Goal: Obtain resource: Download file/media

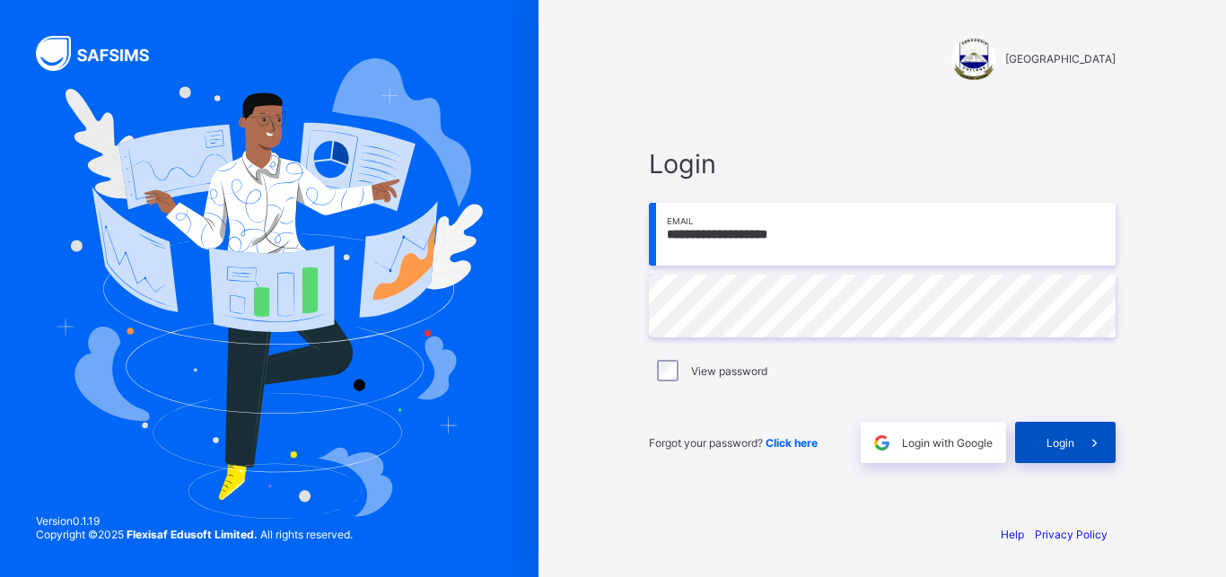
click at [1055, 450] on div "Login" at bounding box center [1065, 442] width 100 height 41
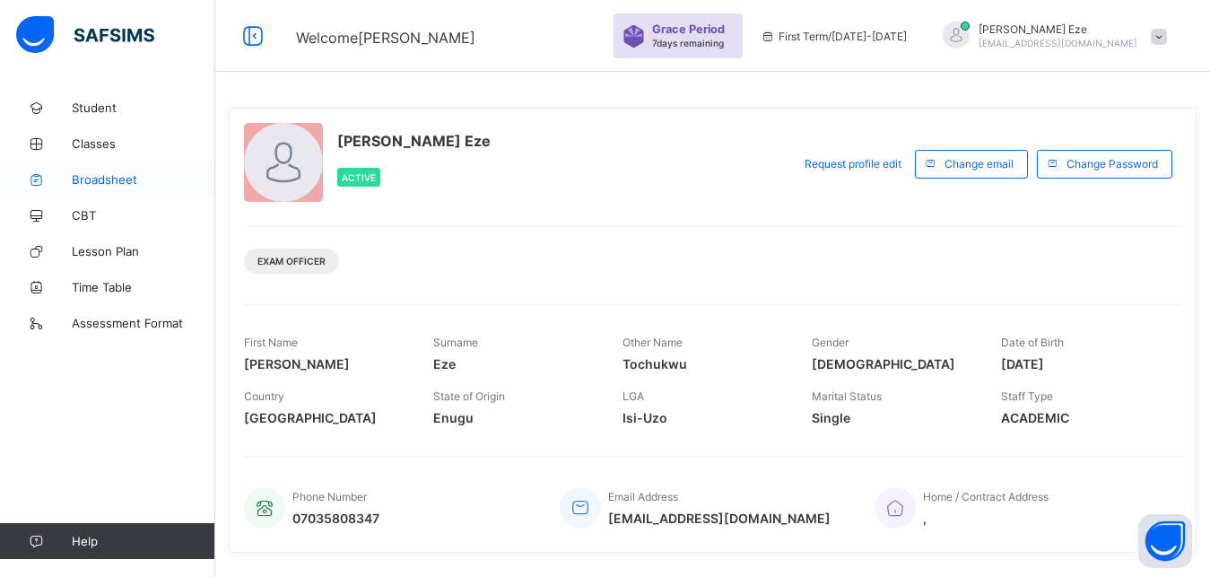
click at [116, 176] on span "Broadsheet" at bounding box center [144, 179] width 144 height 14
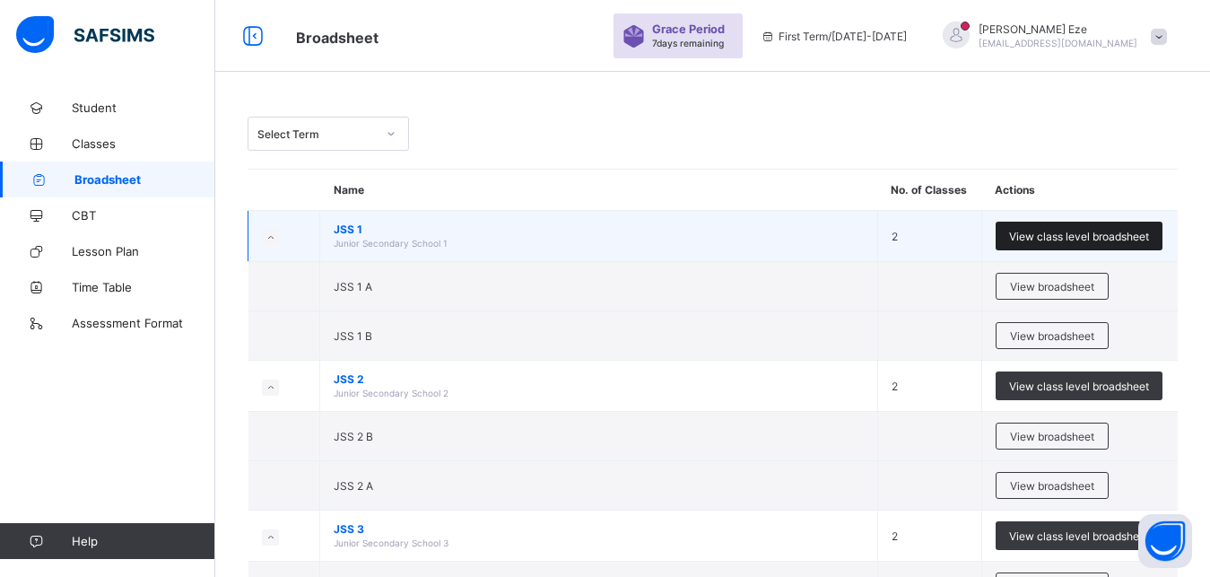
click at [1114, 238] on span "View class level broadsheet" at bounding box center [1079, 236] width 140 height 13
click at [1046, 240] on span "View class level broadsheet" at bounding box center [1079, 236] width 140 height 13
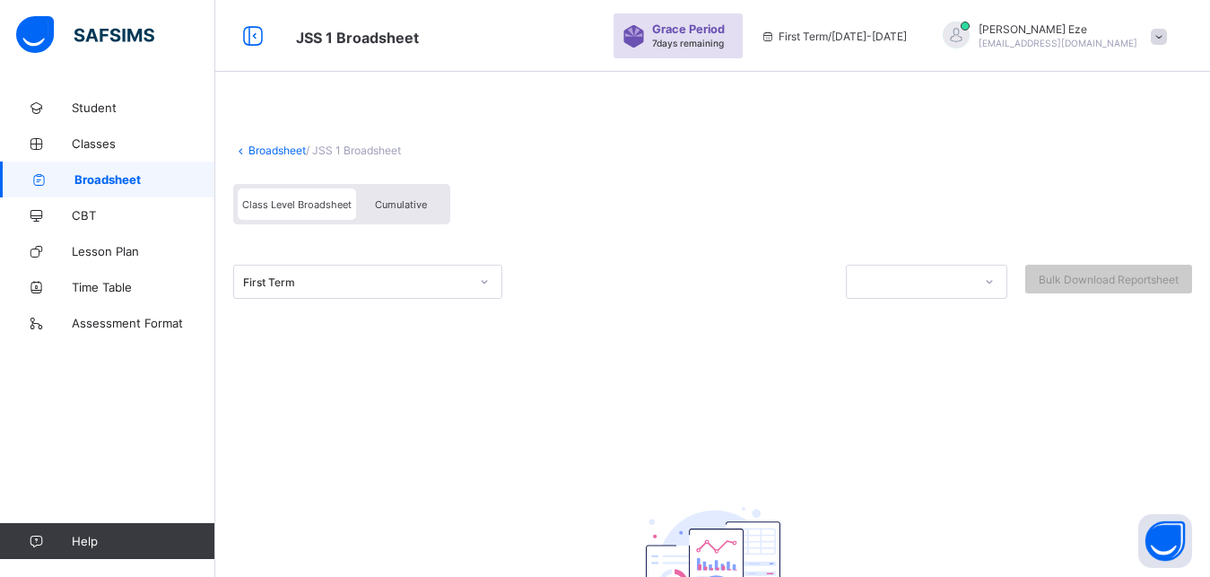
click at [478, 282] on div at bounding box center [484, 281] width 31 height 29
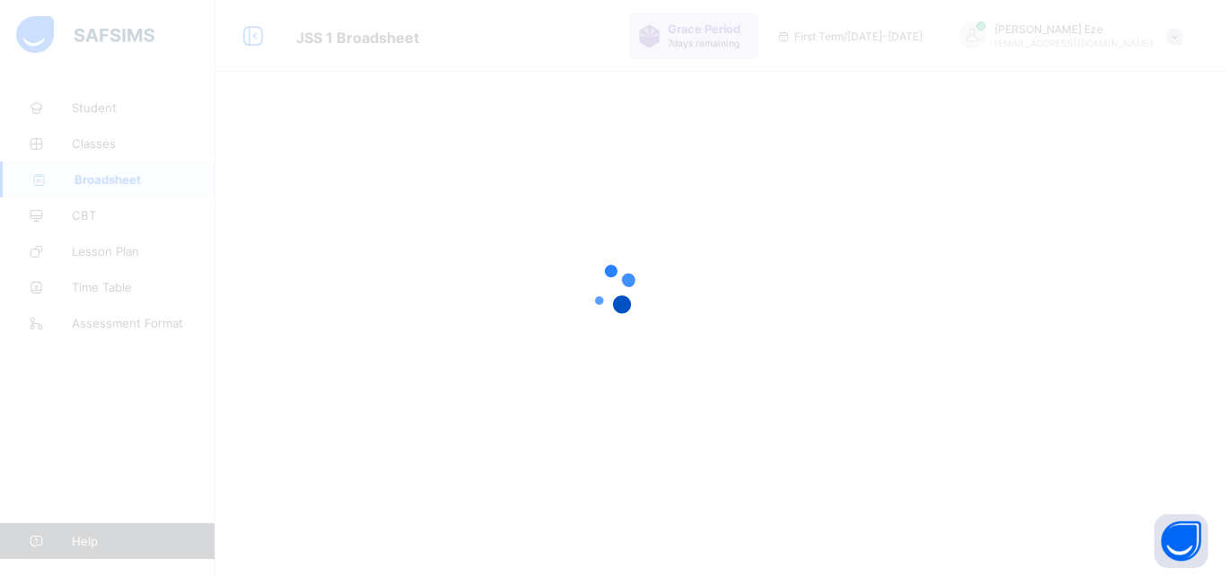
click at [693, 341] on div at bounding box center [613, 288] width 1226 height 577
click at [347, 463] on div at bounding box center [613, 288] width 1226 height 577
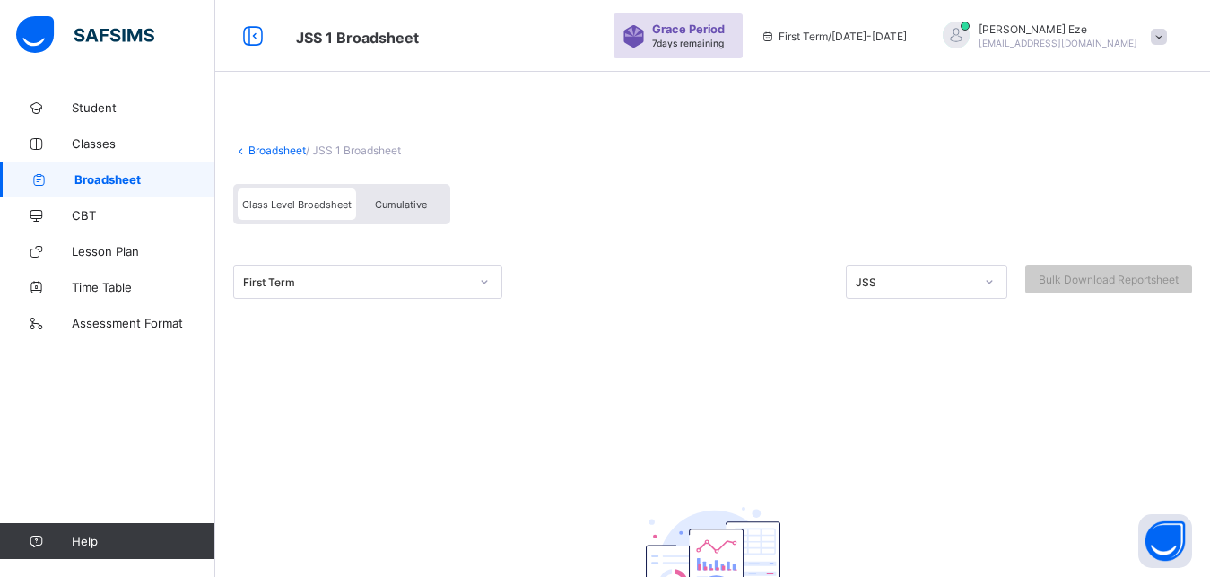
click at [439, 391] on div "Broadsheet / JSS 1 Broadsheet Class Level Broadsheet Cumulative First Term JSS …" at bounding box center [712, 428] width 995 height 677
click at [995, 281] on icon at bounding box center [989, 282] width 11 height 18
click at [981, 315] on div "JSS" at bounding box center [927, 321] width 160 height 28
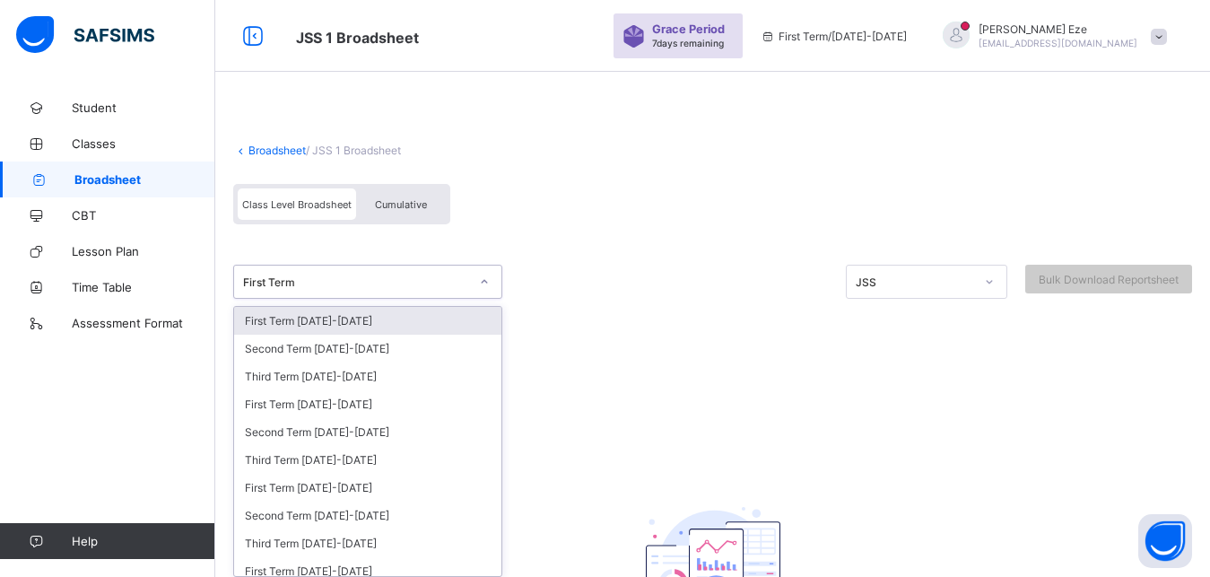
click at [490, 284] on div at bounding box center [484, 281] width 31 height 29
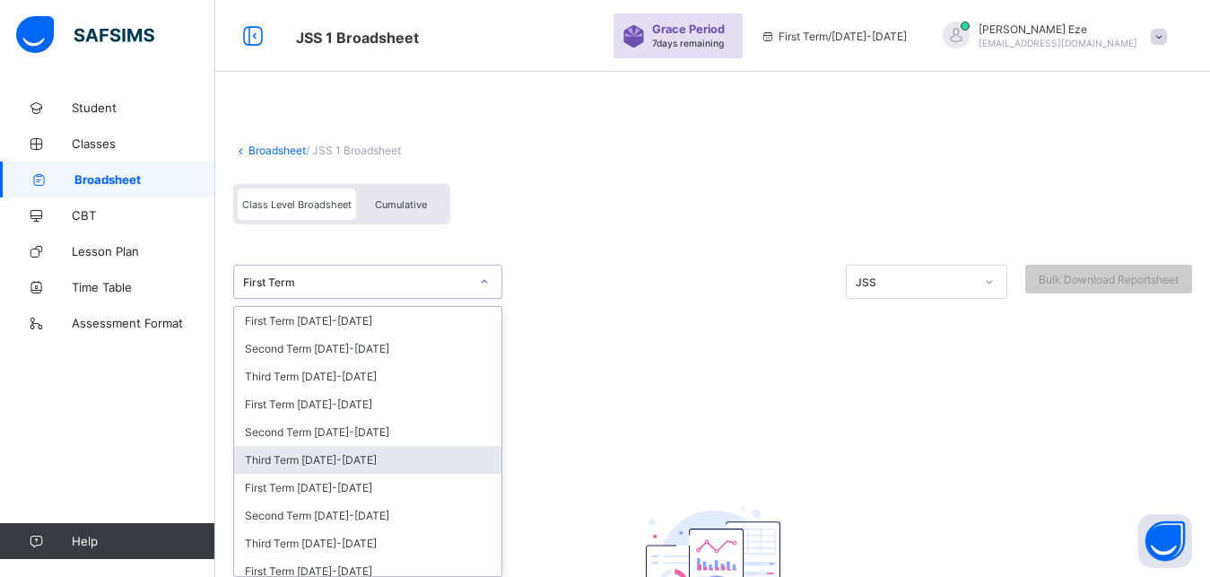
click at [396, 458] on div "Third Term [DATE]-[DATE]" at bounding box center [367, 460] width 267 height 28
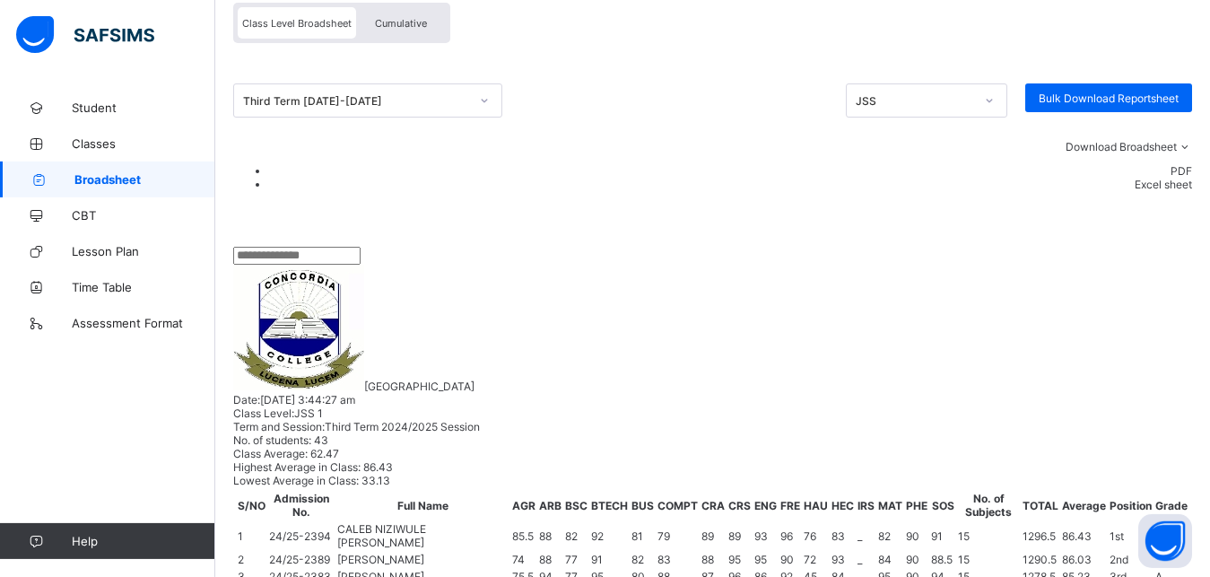
scroll to position [183, 0]
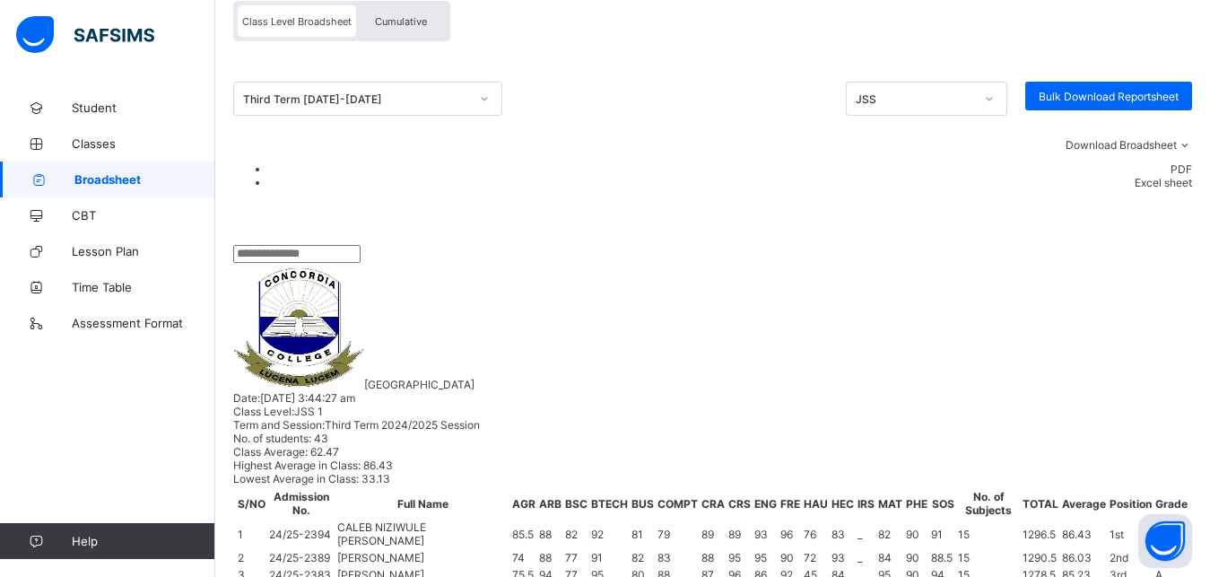
click at [1184, 176] on li "PDF" at bounding box center [730, 168] width 923 height 13
click at [1188, 152] on icon at bounding box center [1184, 144] width 15 height 13
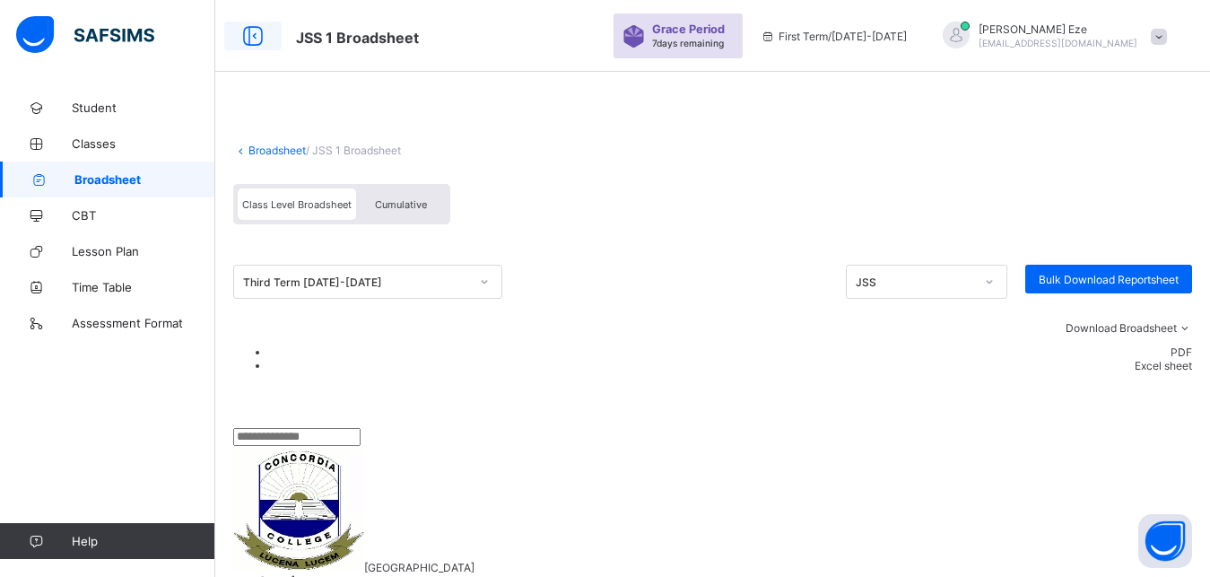
click at [254, 36] on icon at bounding box center [253, 36] width 31 height 26
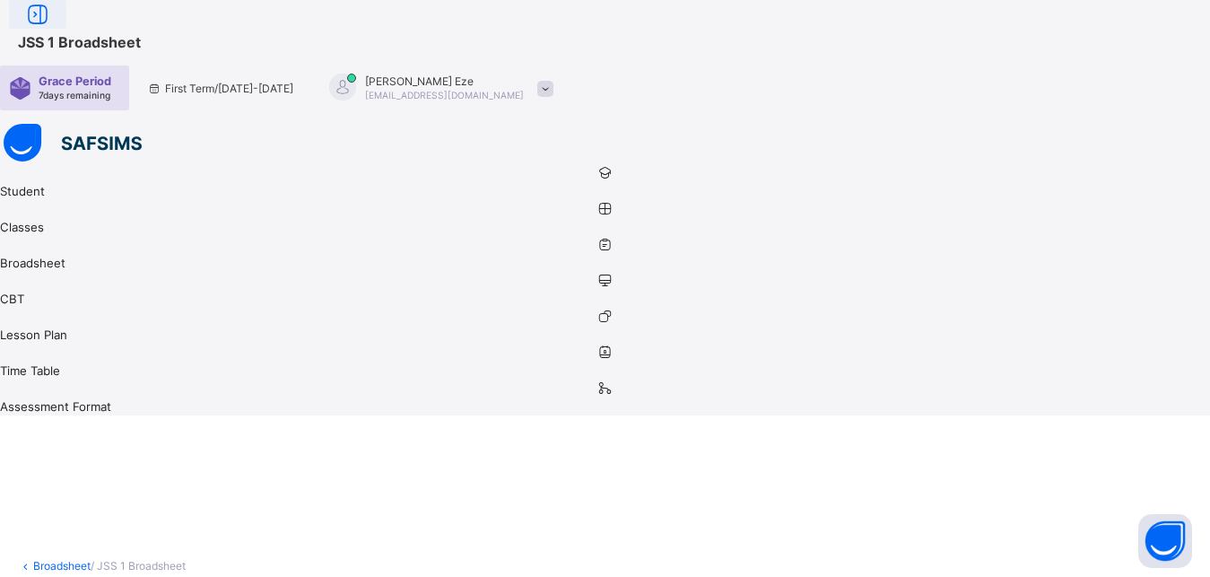
click at [53, 28] on icon at bounding box center [37, 15] width 31 height 26
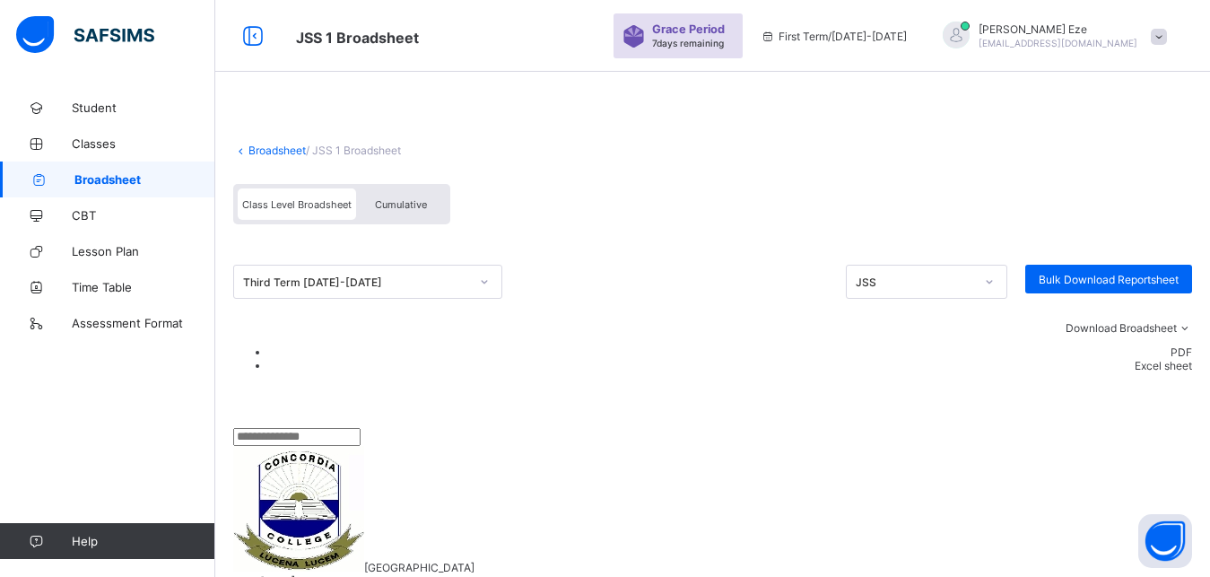
click at [394, 205] on span "Cumulative" at bounding box center [401, 204] width 52 height 13
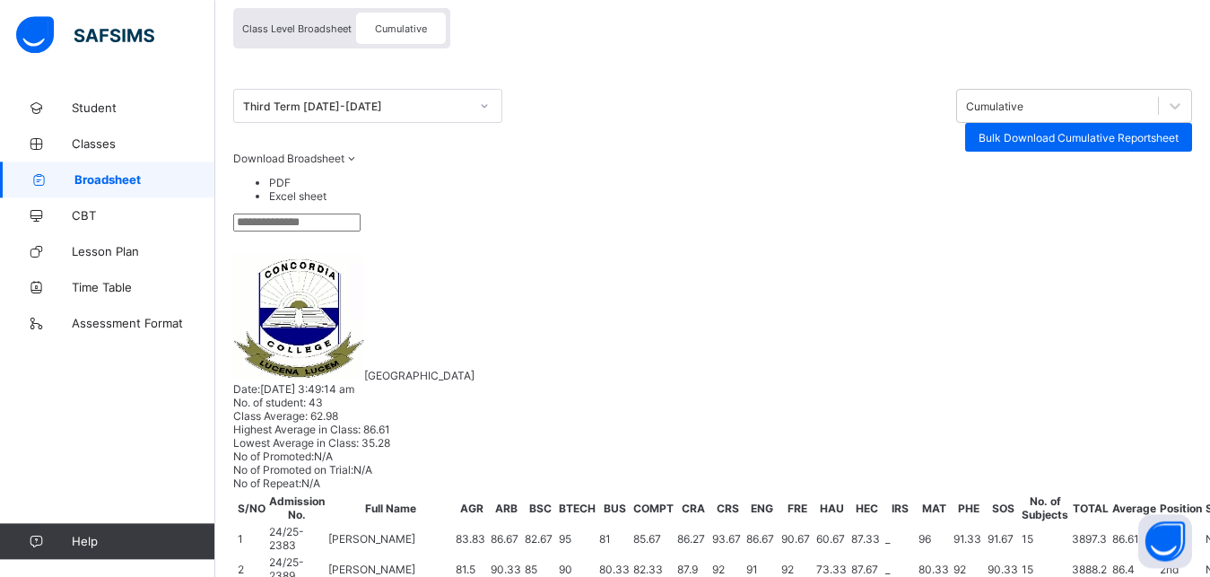
scroll to position [92, 0]
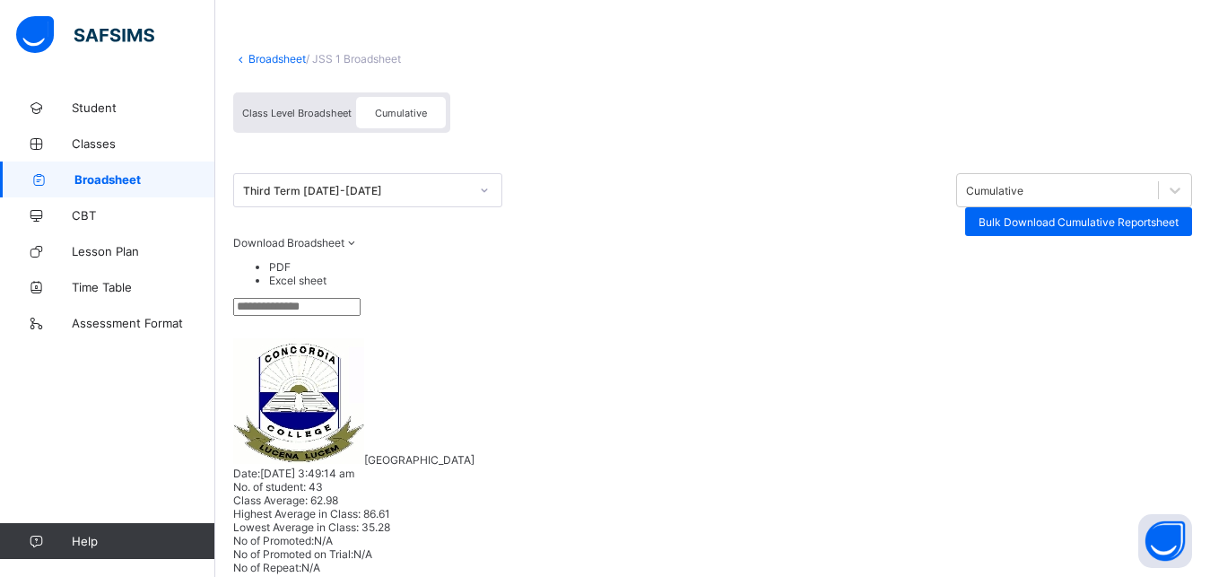
click at [1176, 269] on li "PDF" at bounding box center [730, 266] width 923 height 13
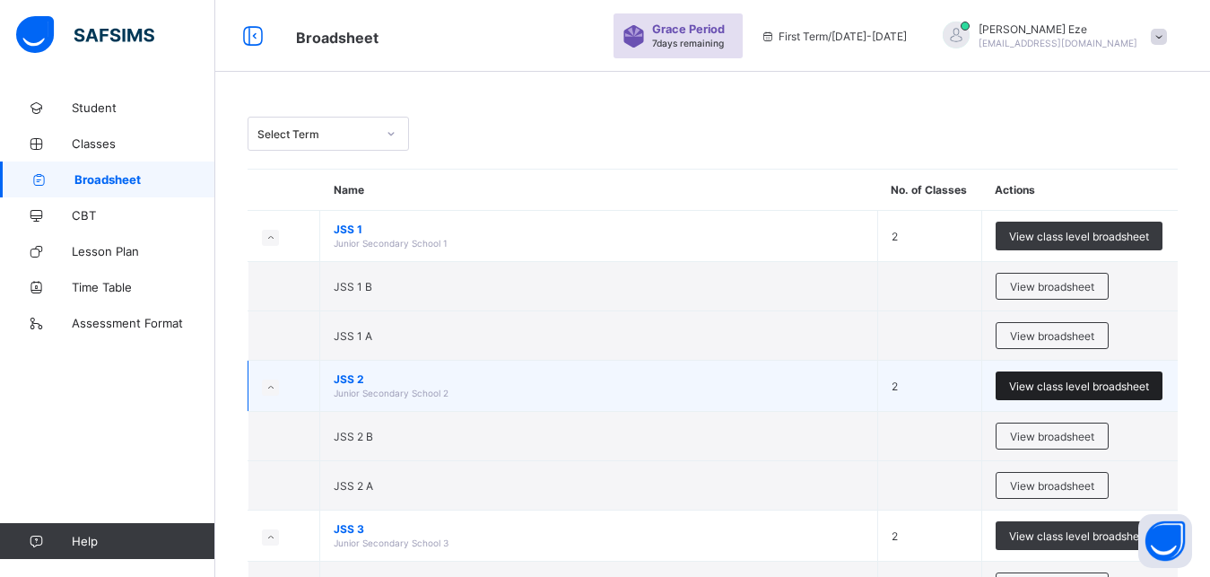
click at [1074, 392] on span "View class level broadsheet" at bounding box center [1079, 386] width 140 height 13
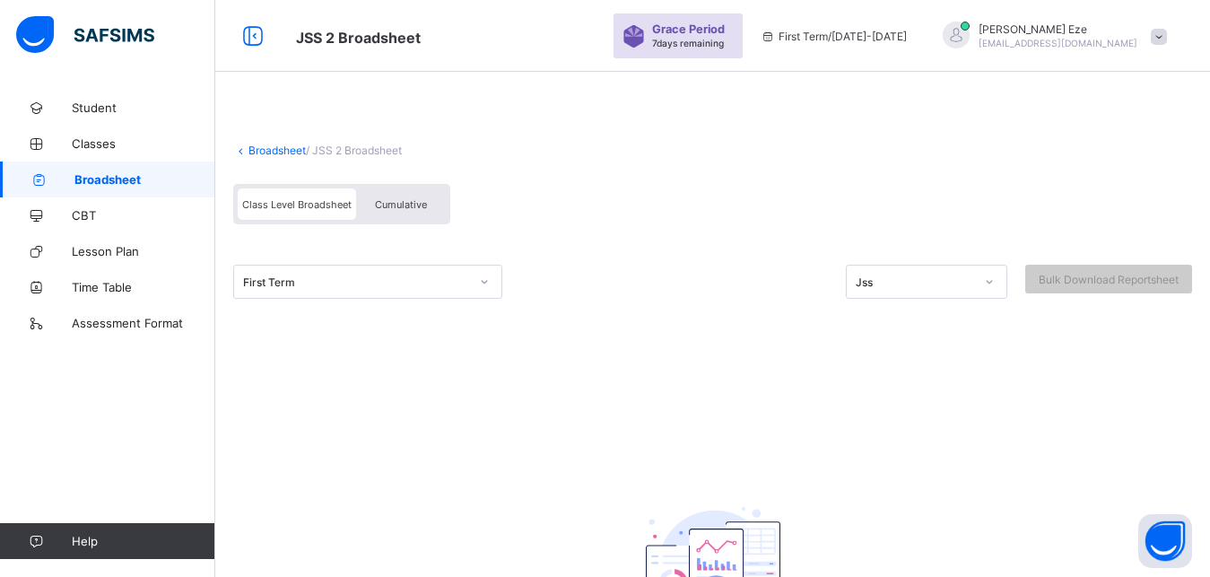
click at [480, 282] on icon at bounding box center [484, 282] width 11 height 18
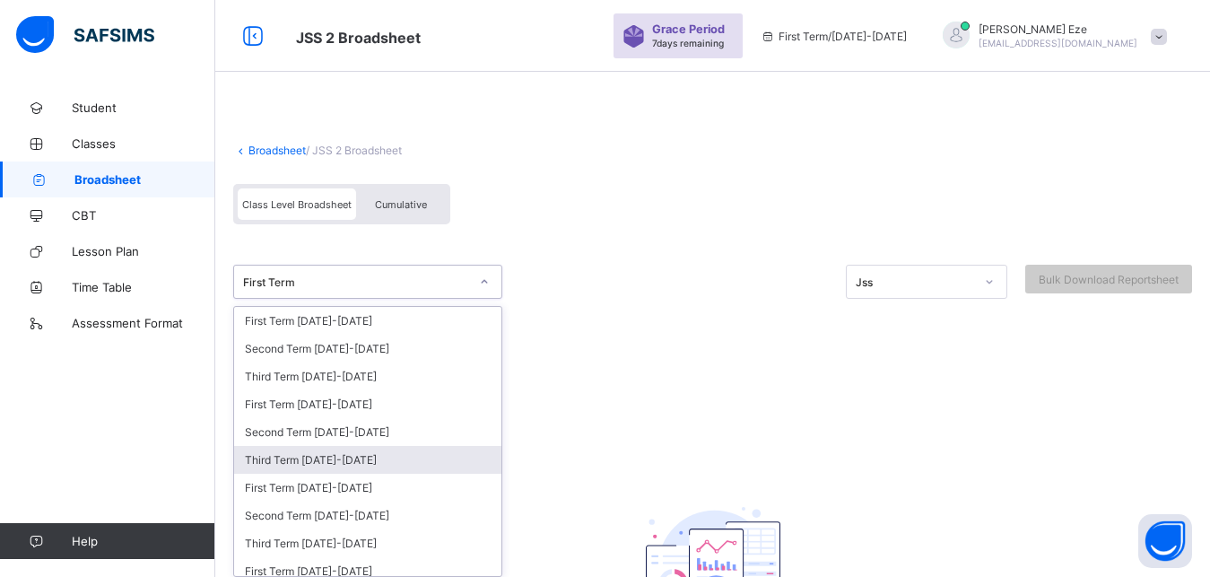
click at [380, 463] on div "Third Term [DATE]-[DATE]" at bounding box center [367, 460] width 267 height 28
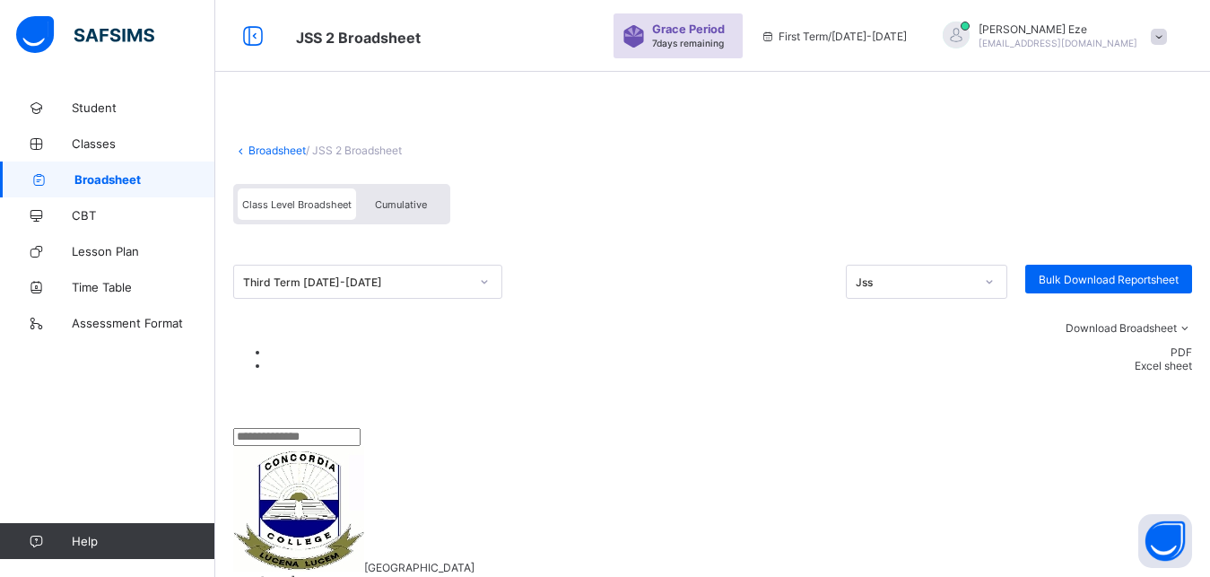
click at [406, 203] on span "Cumulative" at bounding box center [401, 204] width 52 height 13
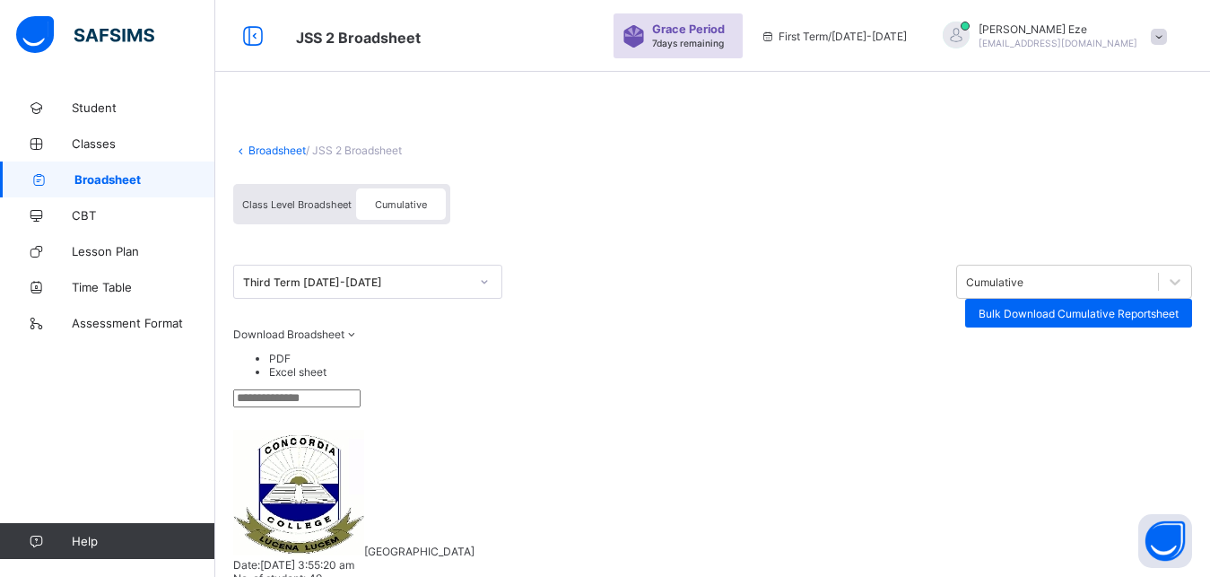
click at [1192, 362] on li "PDF" at bounding box center [730, 358] width 923 height 13
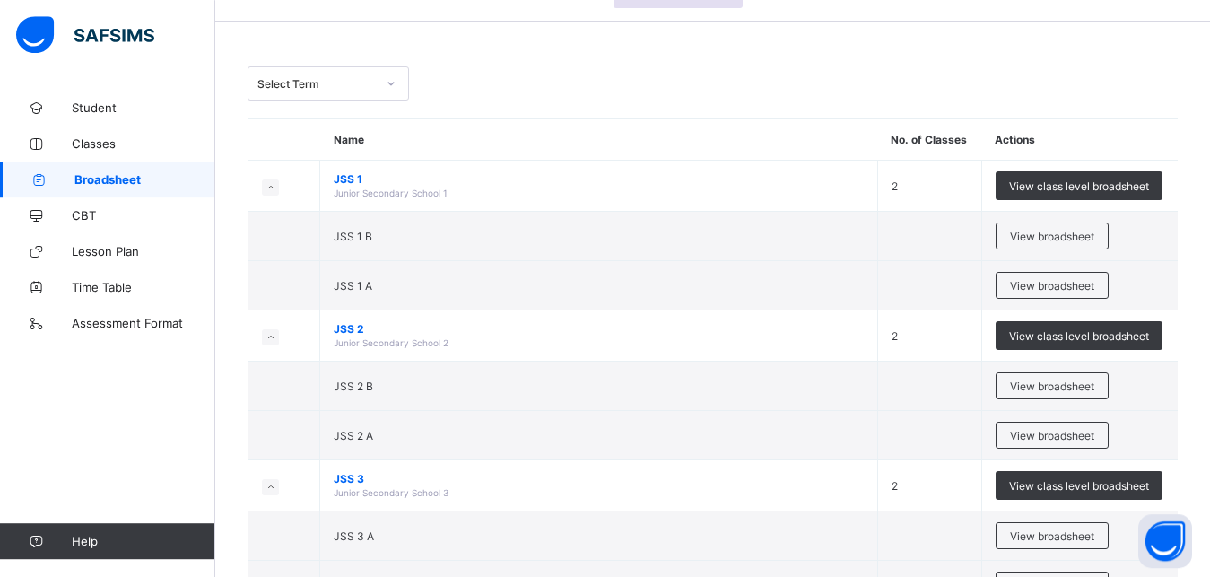
scroll to position [183, 0]
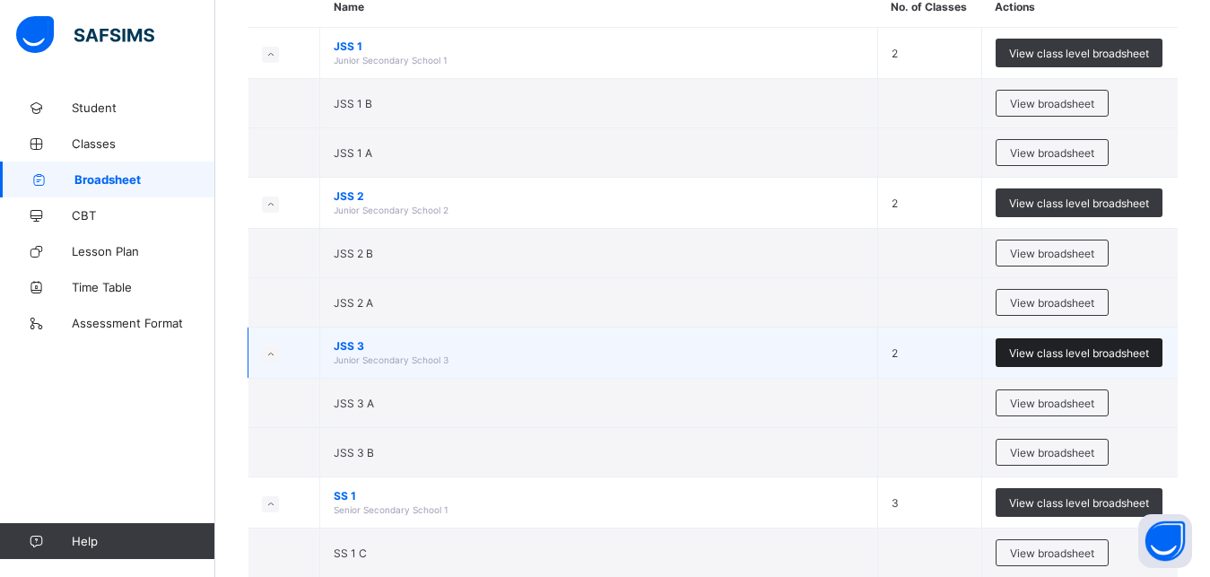
click at [1069, 354] on span "View class level broadsheet" at bounding box center [1079, 352] width 140 height 13
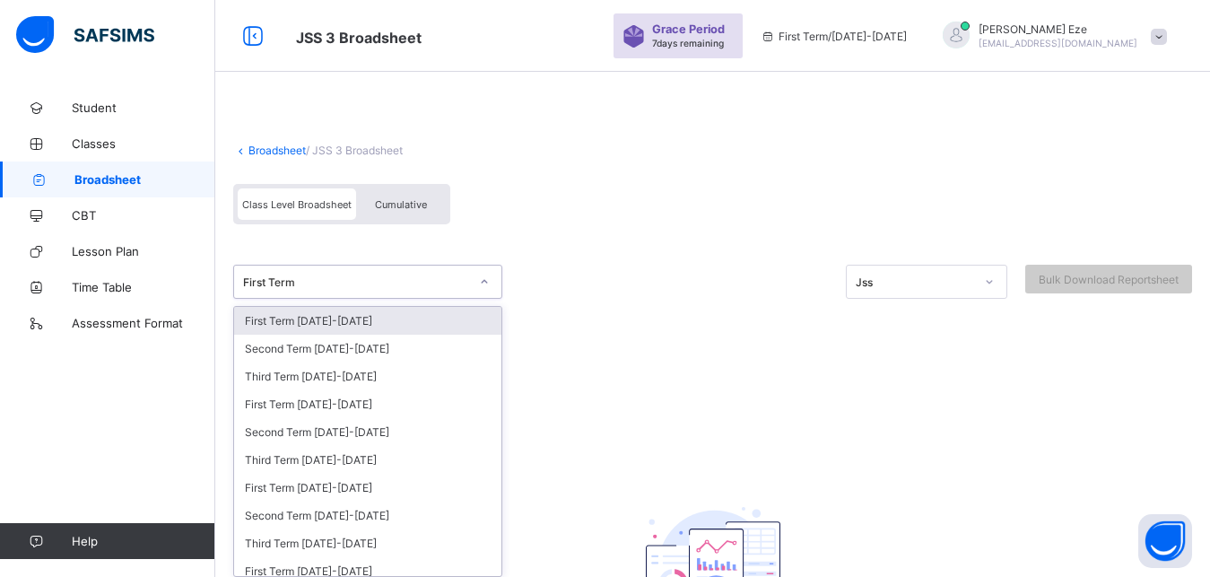
click at [484, 280] on icon at bounding box center [484, 282] width 11 height 18
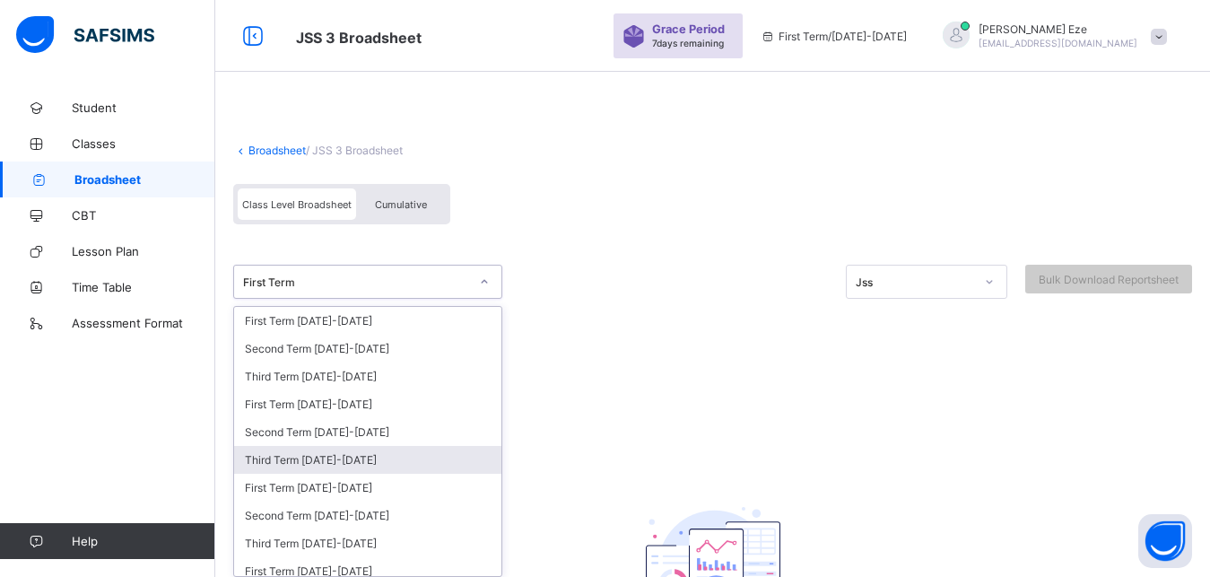
click at [384, 460] on div "Third Term [DATE]-[DATE]" at bounding box center [367, 460] width 267 height 28
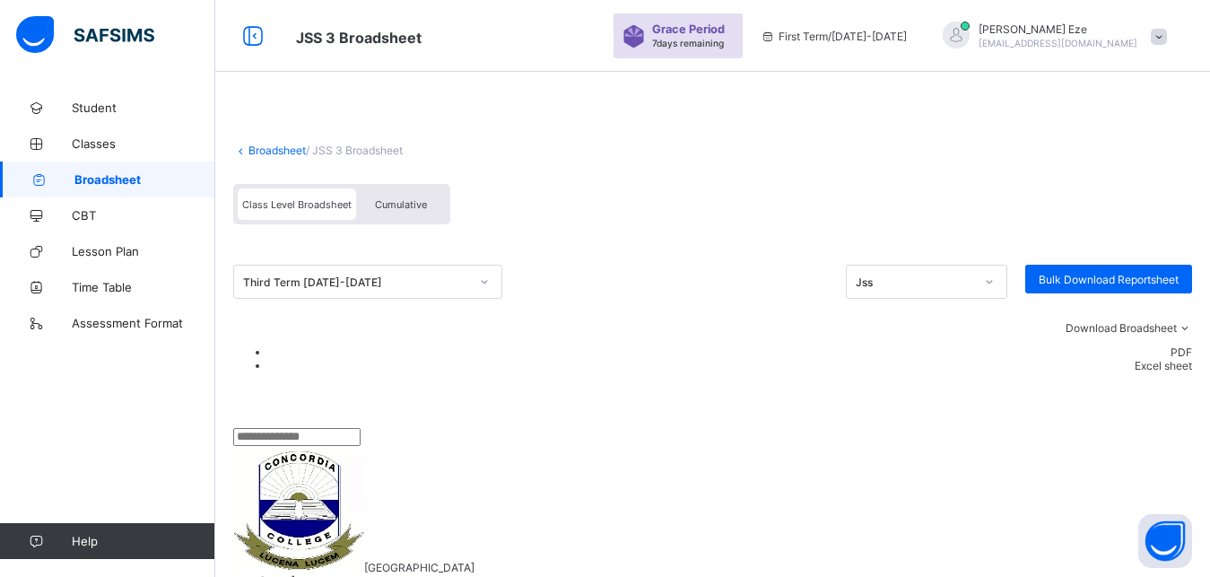
click at [428, 205] on div "Cumulative" at bounding box center [401, 203] width 90 height 31
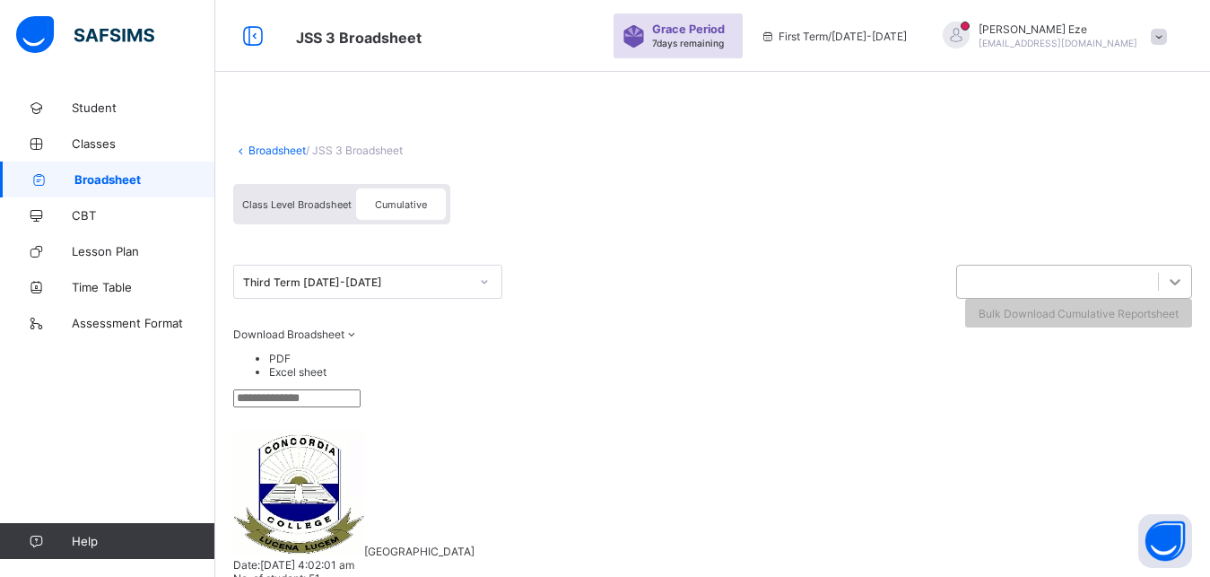
click at [1166, 284] on icon at bounding box center [1175, 282] width 18 height 18
click at [938, 389] on div at bounding box center [712, 398] width 959 height 18
click at [391, 204] on span "Cumulative" at bounding box center [401, 204] width 52 height 13
click at [1167, 33] on span at bounding box center [1159, 37] width 16 height 16
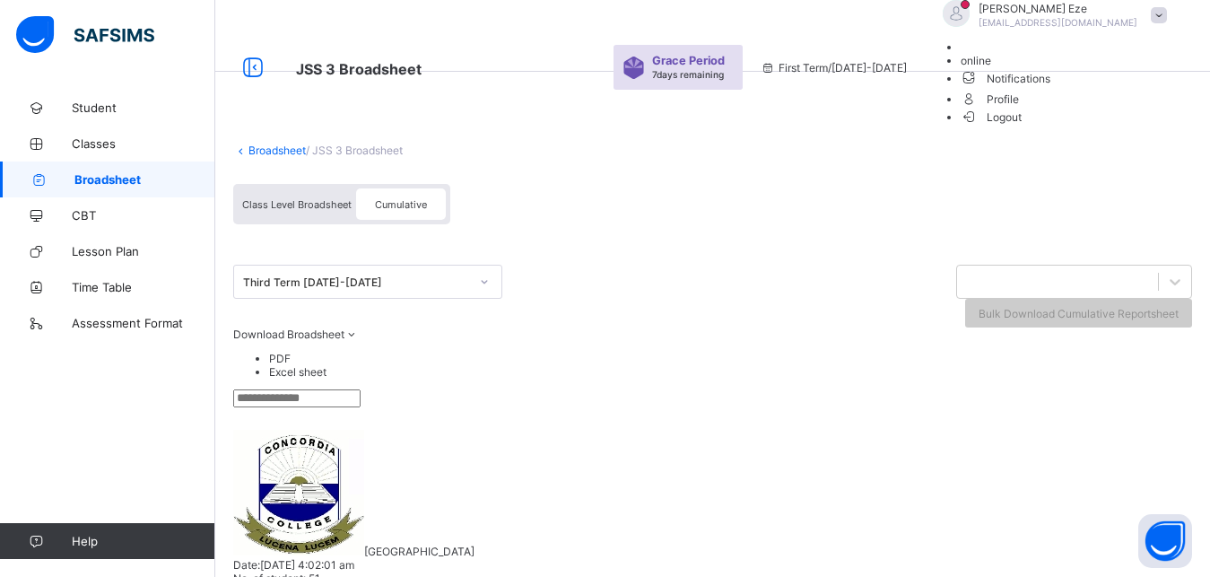
click at [991, 67] on span "online" at bounding box center [976, 60] width 31 height 13
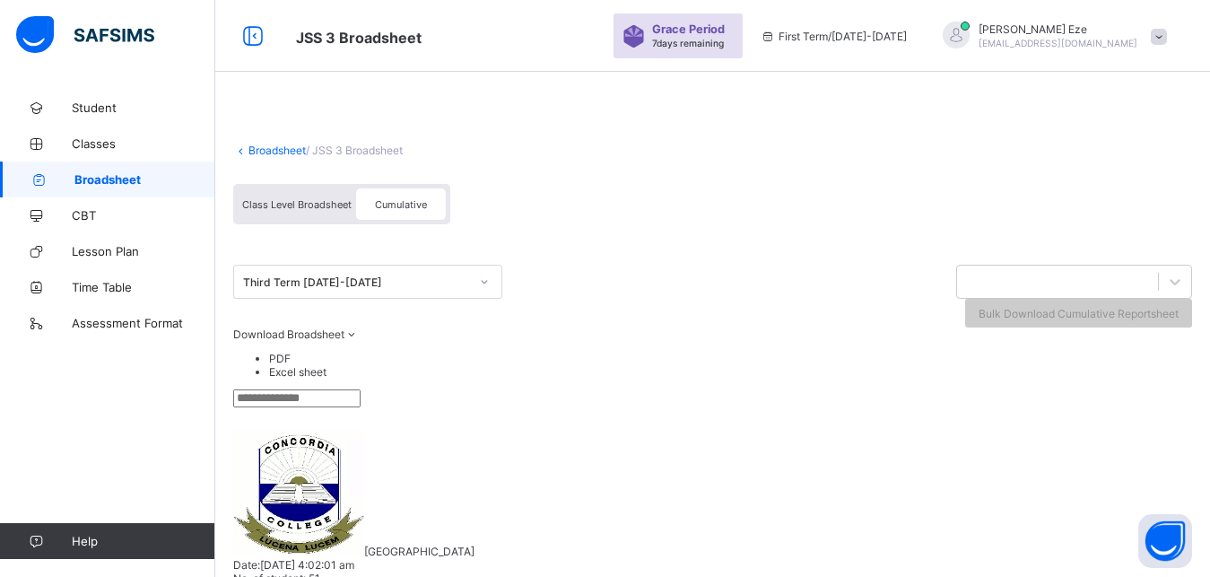
click at [396, 207] on span "Cumulative" at bounding box center [401, 204] width 52 height 13
click at [1188, 358] on li "PDF" at bounding box center [730, 358] width 923 height 13
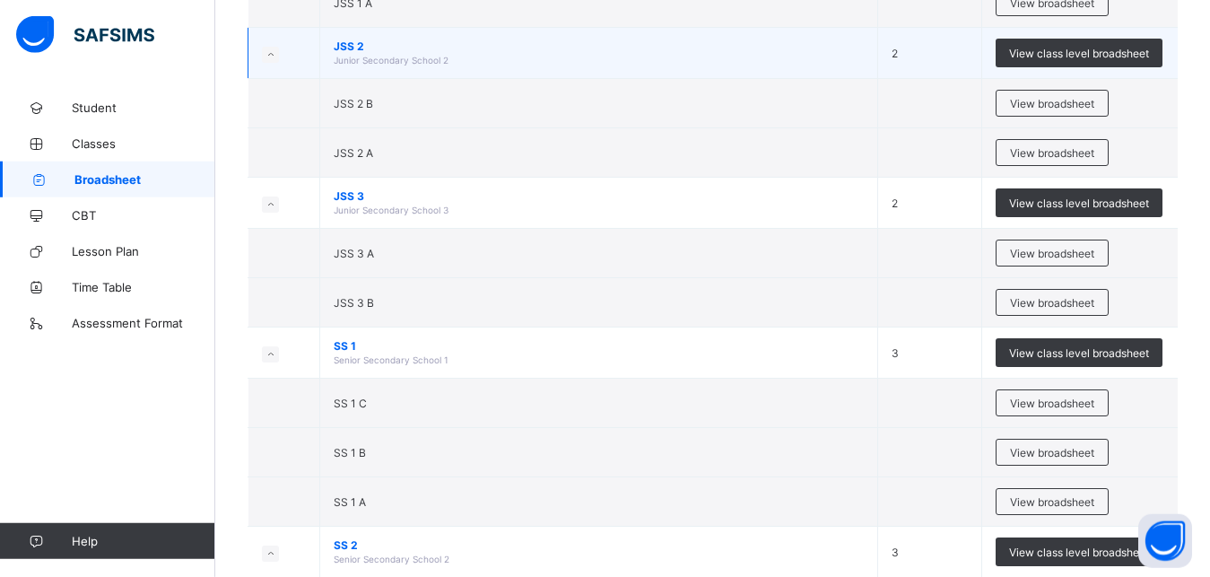
scroll to position [366, 0]
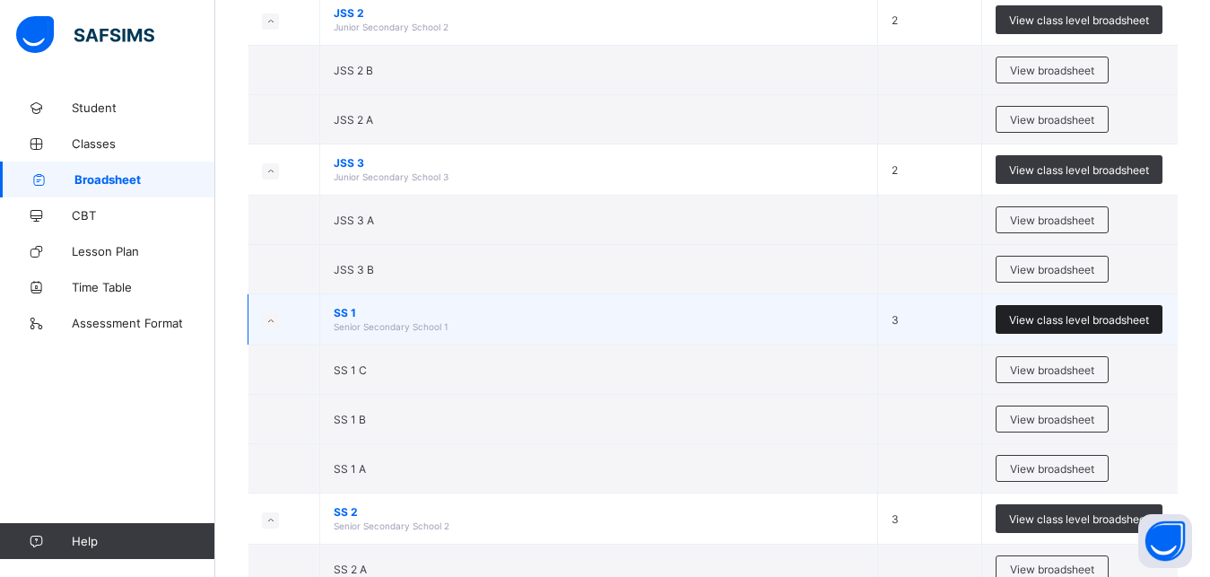
click at [1094, 320] on span "View class level broadsheet" at bounding box center [1079, 319] width 140 height 13
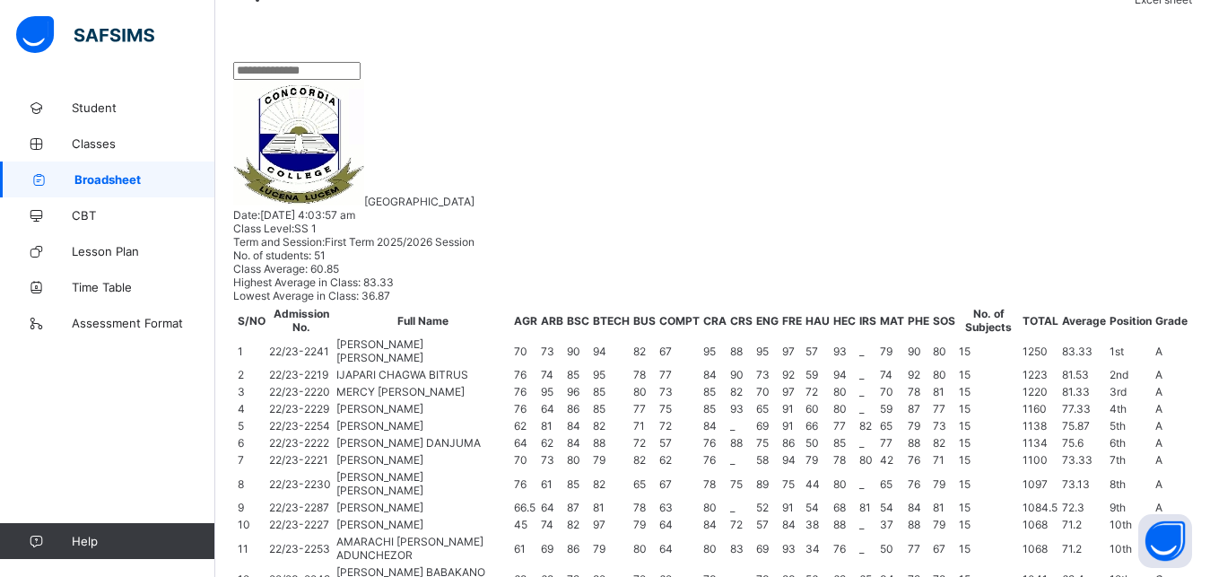
scroll to position [86, 0]
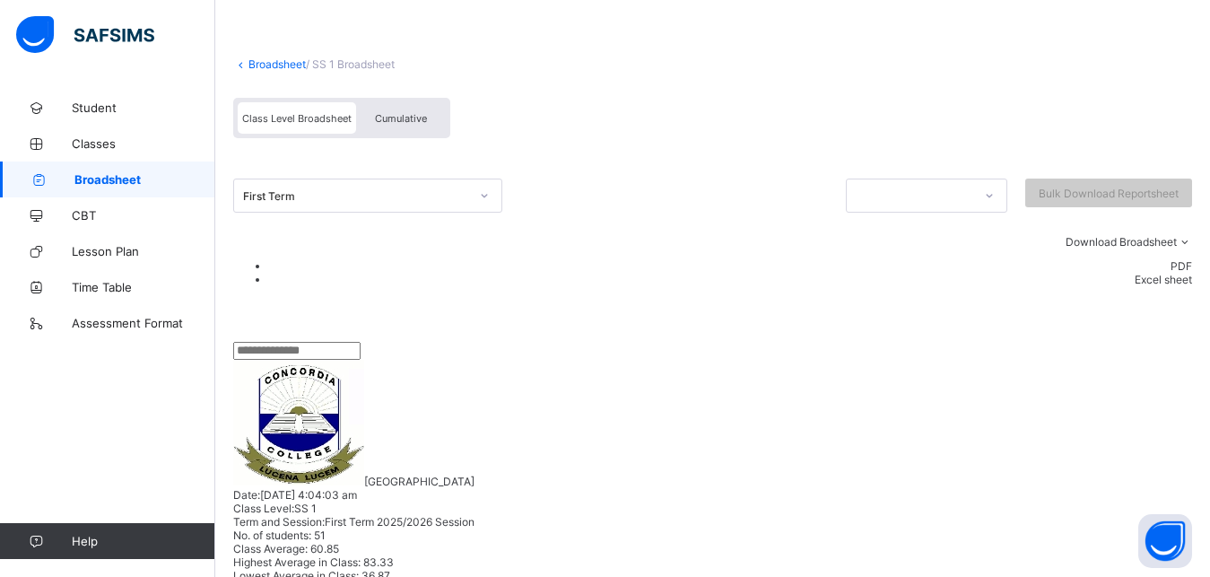
click at [480, 191] on div at bounding box center [484, 195] width 31 height 29
click at [485, 194] on icon at bounding box center [484, 196] width 11 height 18
click at [395, 120] on span "Cumulative" at bounding box center [401, 118] width 52 height 13
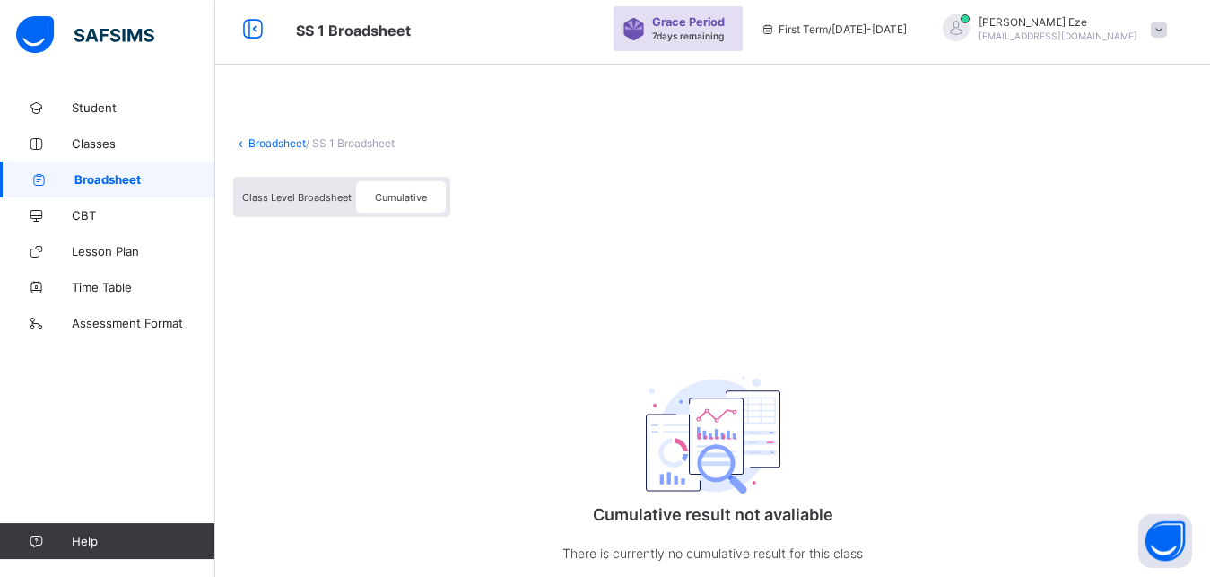
scroll to position [0, 0]
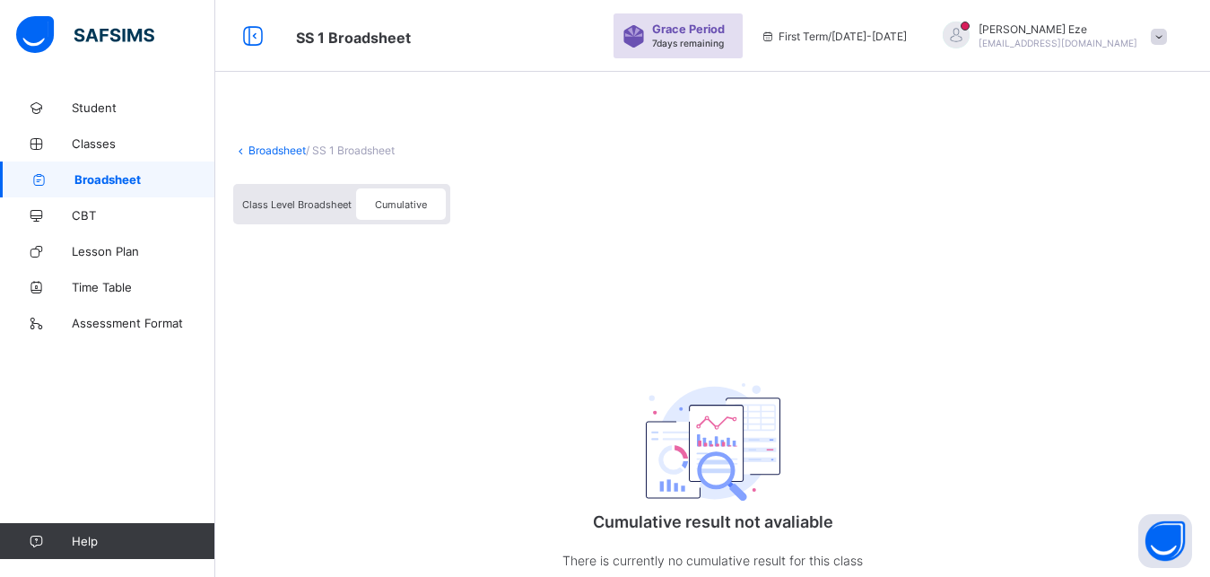
click at [1167, 39] on span at bounding box center [1159, 37] width 16 height 16
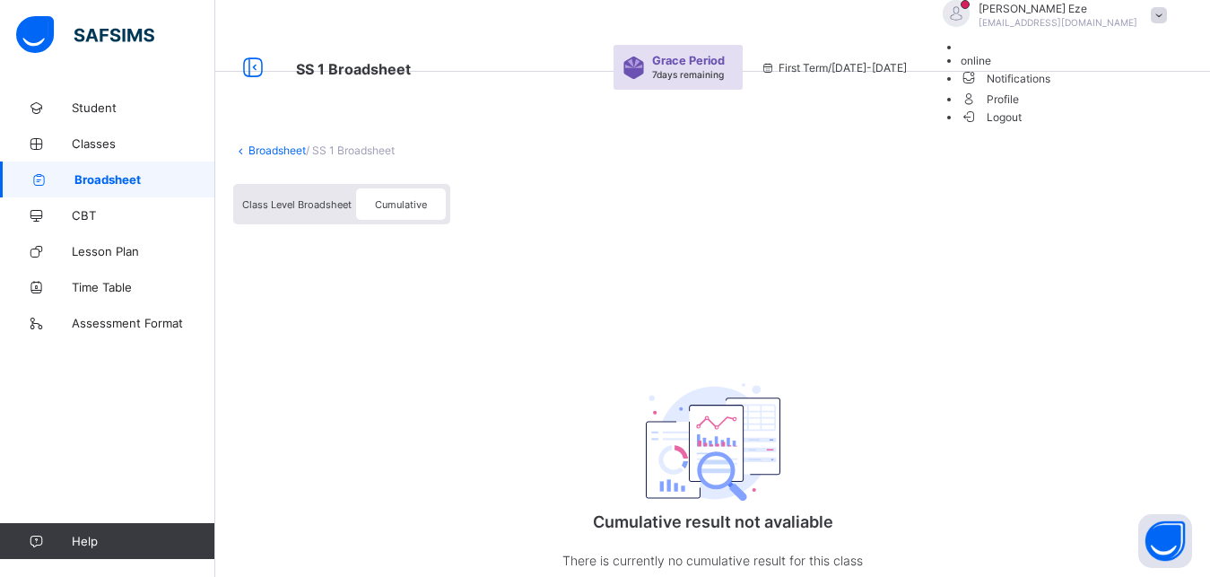
click at [991, 67] on span "online" at bounding box center [976, 60] width 31 height 13
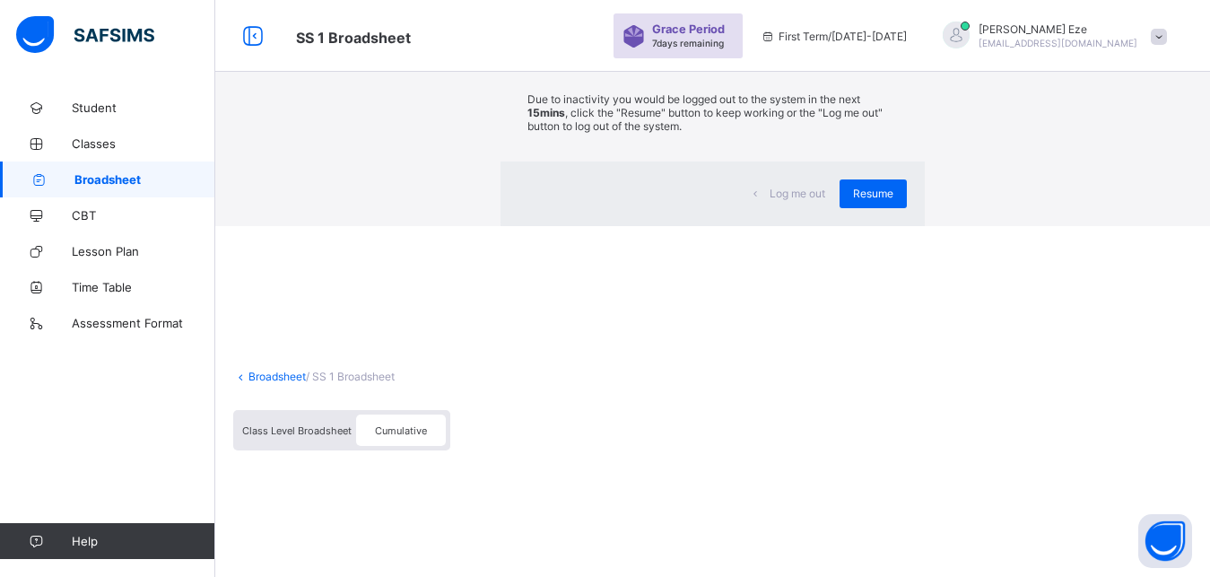
click at [667, 100] on div "× Idle Mode Due to inactivity you would be logged out to the system in the next…" at bounding box center [712, 113] width 995 height 226
click at [853, 200] on span "Resume" at bounding box center [873, 193] width 40 height 13
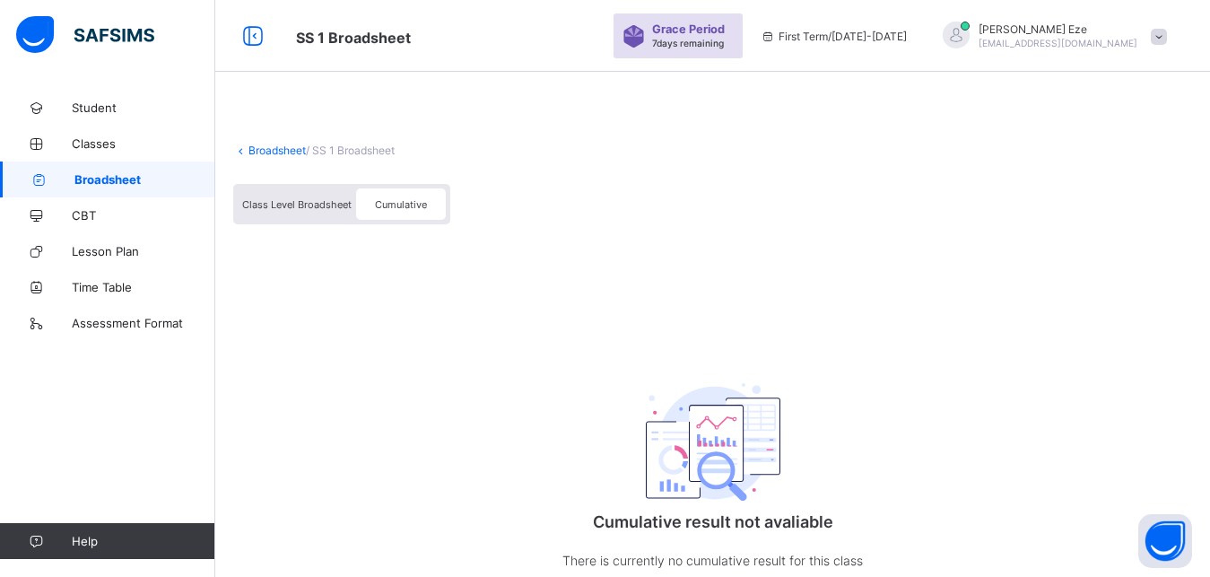
click at [386, 209] on span "Cumulative" at bounding box center [401, 204] width 52 height 13
click at [405, 203] on span "Cumulative" at bounding box center [401, 204] width 52 height 13
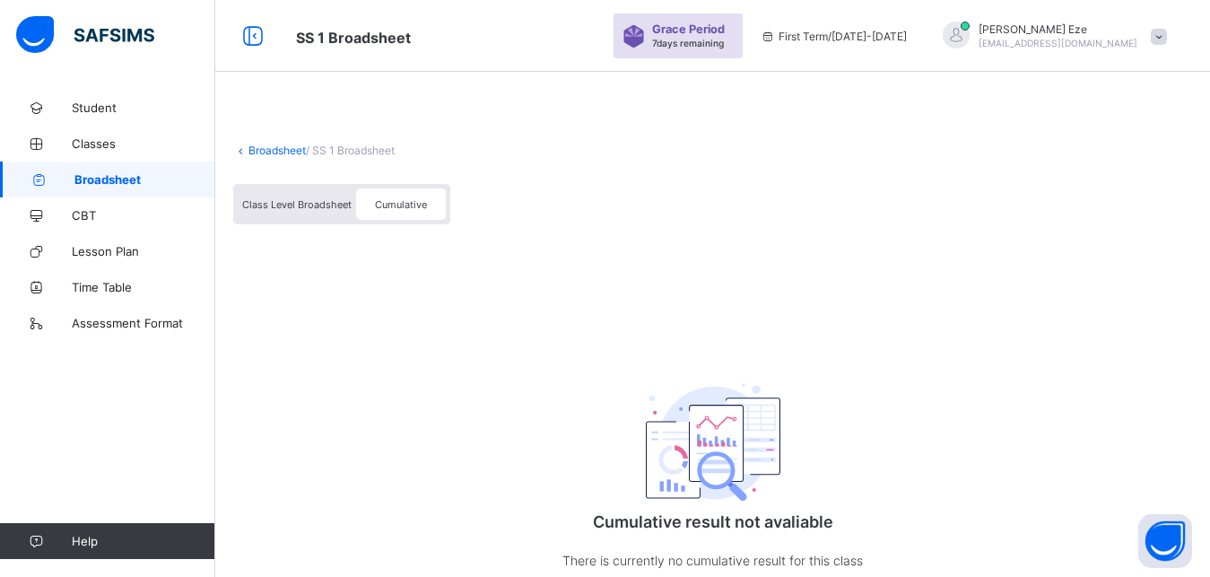
click at [408, 272] on div "Broadsheet / SS 1 Broadsheet Class Level Broadsheet Cumulative Cumulative resul…" at bounding box center [712, 367] width 995 height 554
click at [397, 206] on span "Cumulative" at bounding box center [401, 204] width 52 height 13
click at [280, 210] on span "Class Level Broadsheet" at bounding box center [296, 204] width 109 height 13
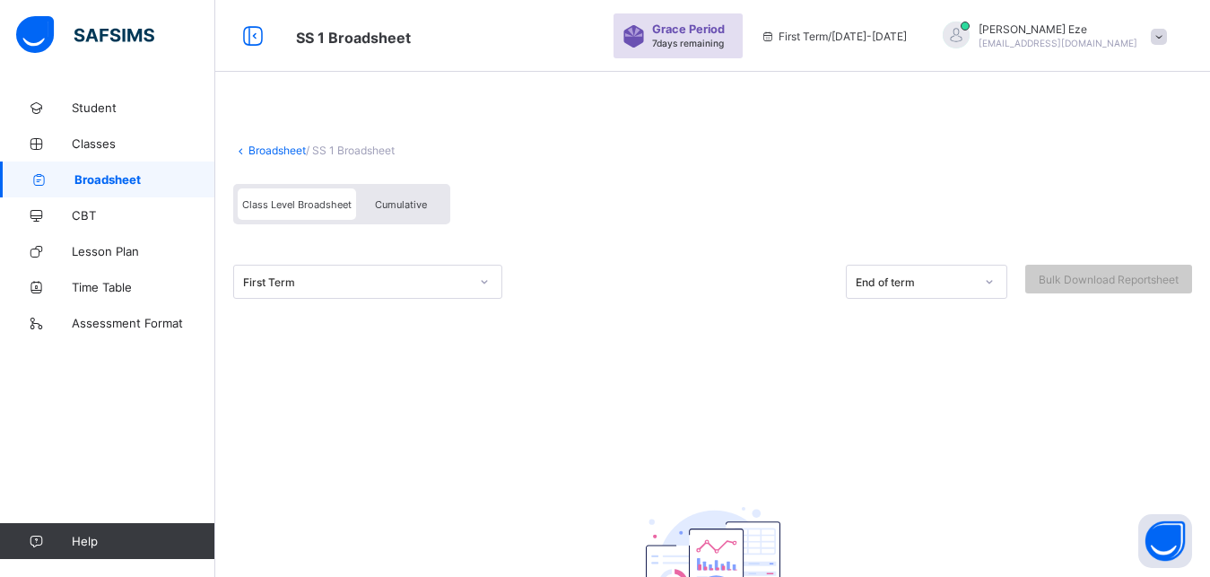
click at [480, 284] on icon at bounding box center [484, 282] width 11 height 18
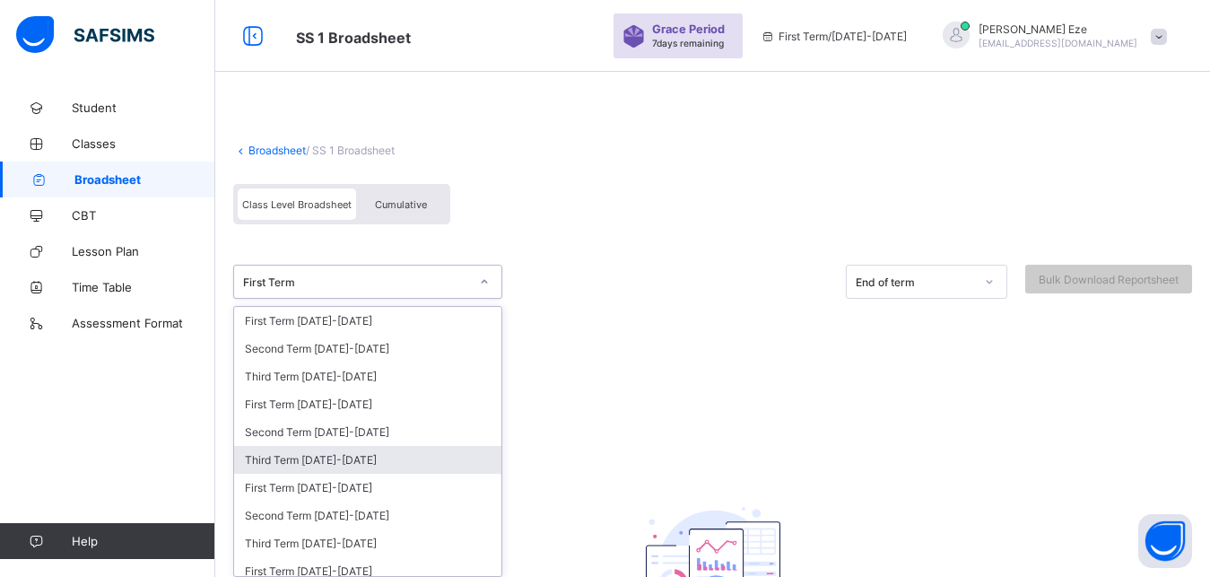
click at [374, 461] on div "Third Term [DATE]-[DATE]" at bounding box center [367, 460] width 267 height 28
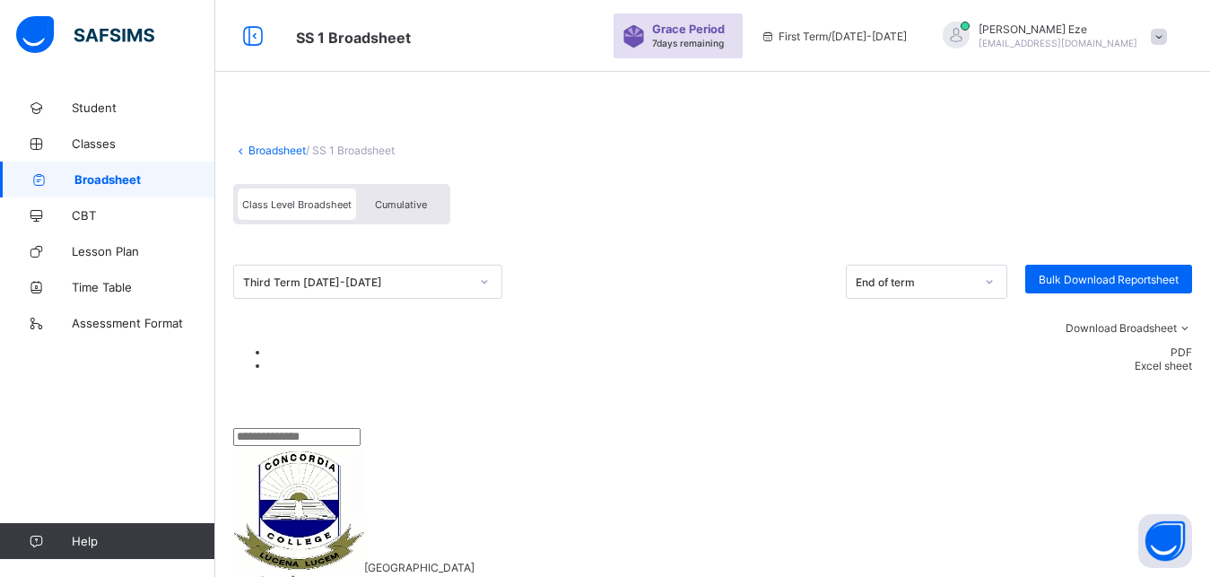
click at [995, 282] on icon at bounding box center [989, 282] width 11 height 18
click at [953, 318] on div "End of term" at bounding box center [927, 321] width 160 height 28
click at [419, 207] on span "Cumulative" at bounding box center [401, 204] width 52 height 13
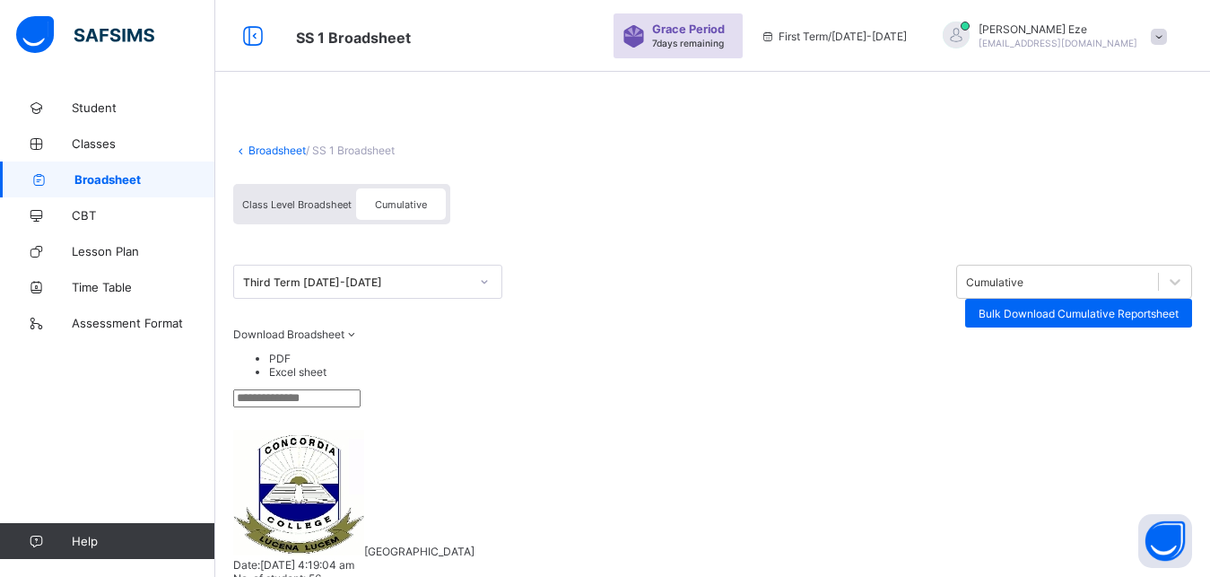
click at [1183, 365] on li "PDF" at bounding box center [730, 358] width 923 height 13
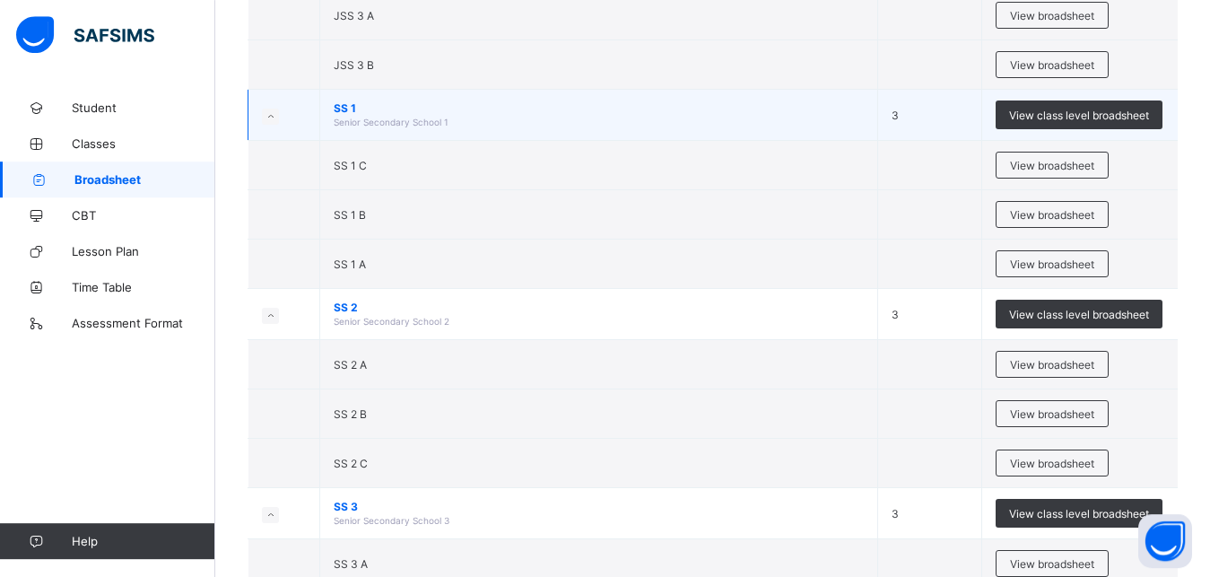
scroll to position [641, 0]
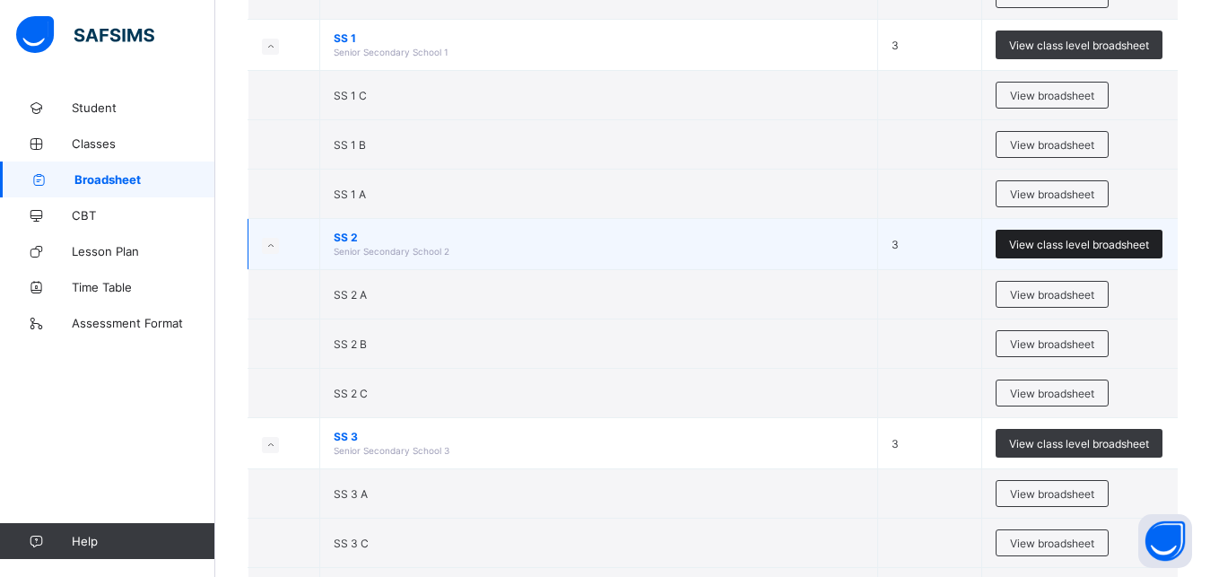
click at [1069, 245] on span "View class level broadsheet" at bounding box center [1079, 244] width 140 height 13
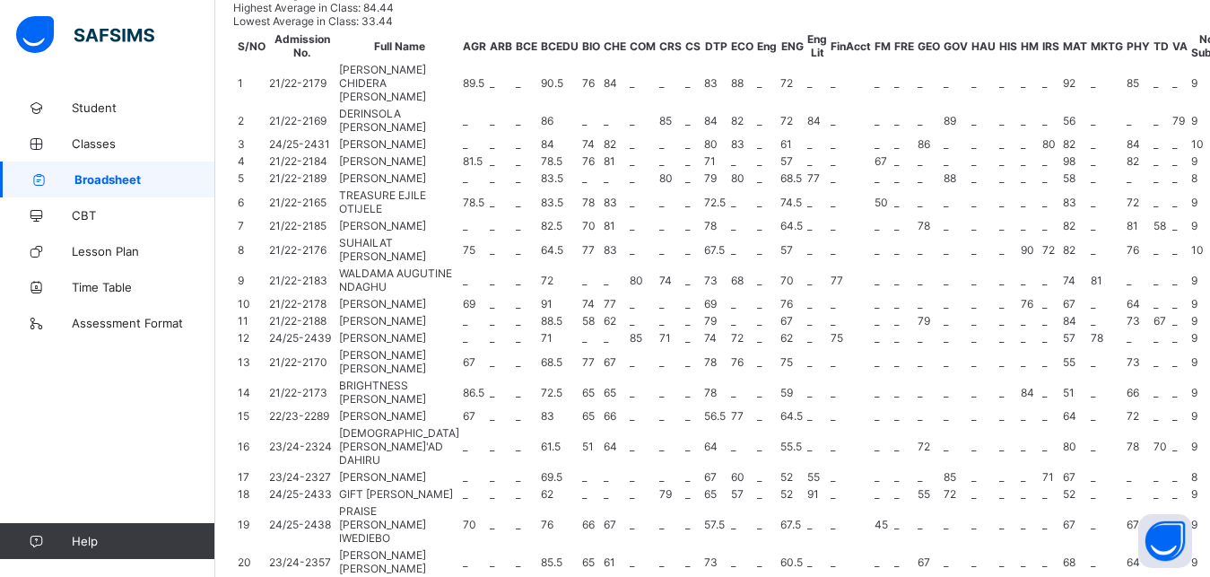
scroll to position [86, 0]
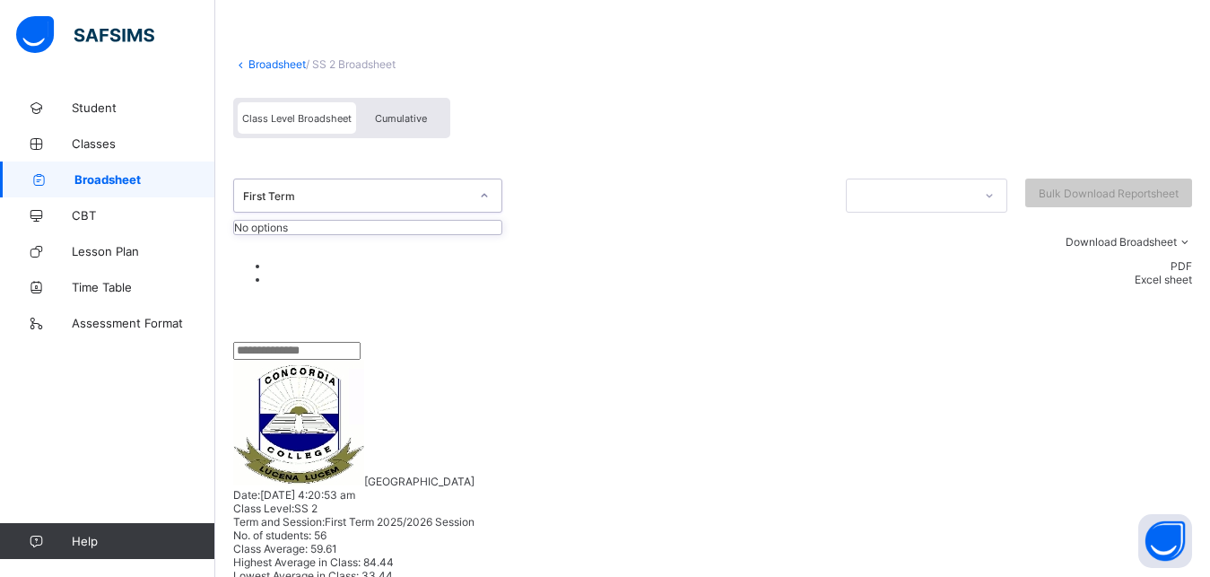
click at [484, 199] on icon at bounding box center [484, 196] width 11 height 18
click at [485, 193] on icon at bounding box center [484, 196] width 11 height 18
click at [393, 120] on span "Cumulative" at bounding box center [401, 118] width 52 height 13
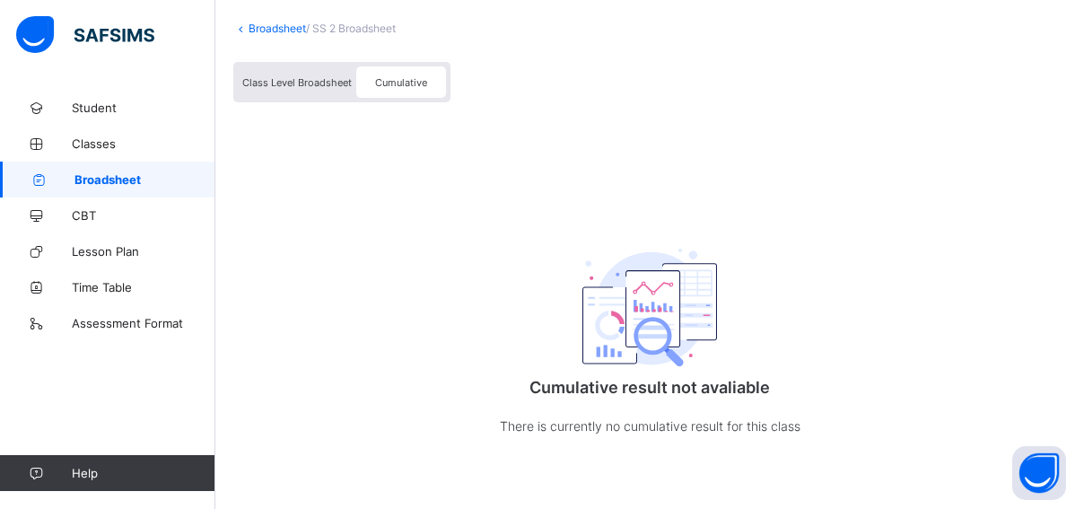
scroll to position [0, 0]
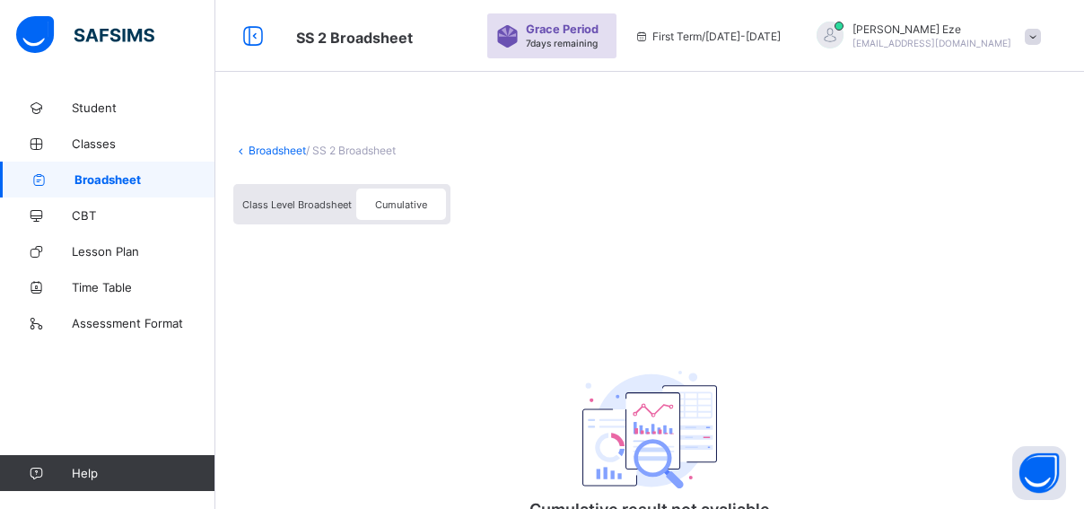
click at [410, 203] on span "Cumulative" at bounding box center [401, 204] width 52 height 13
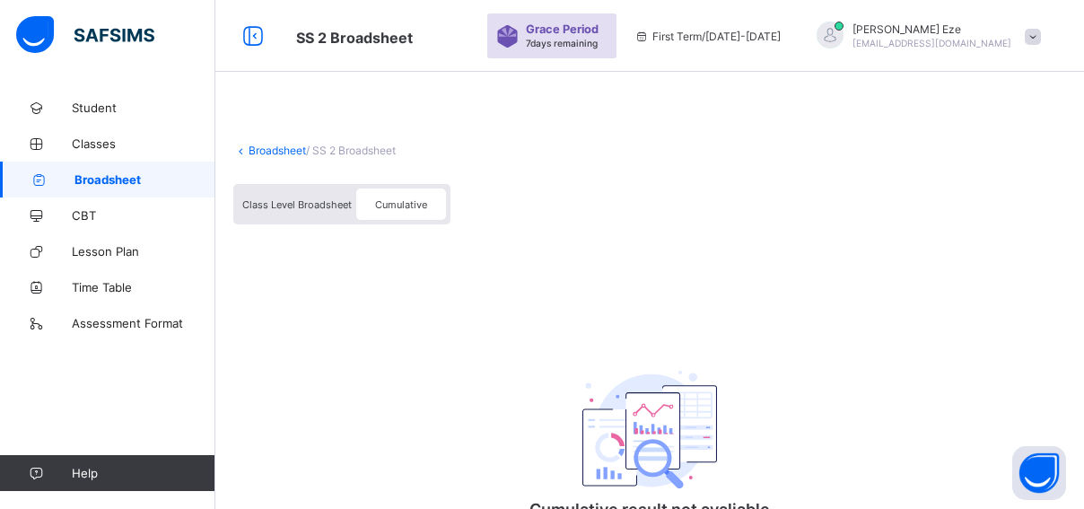
click at [601, 234] on div "Class Level Broadsheet Cumulative" at bounding box center [649, 208] width 833 height 67
click at [281, 206] on span "Class Level Broadsheet" at bounding box center [296, 204] width 109 height 13
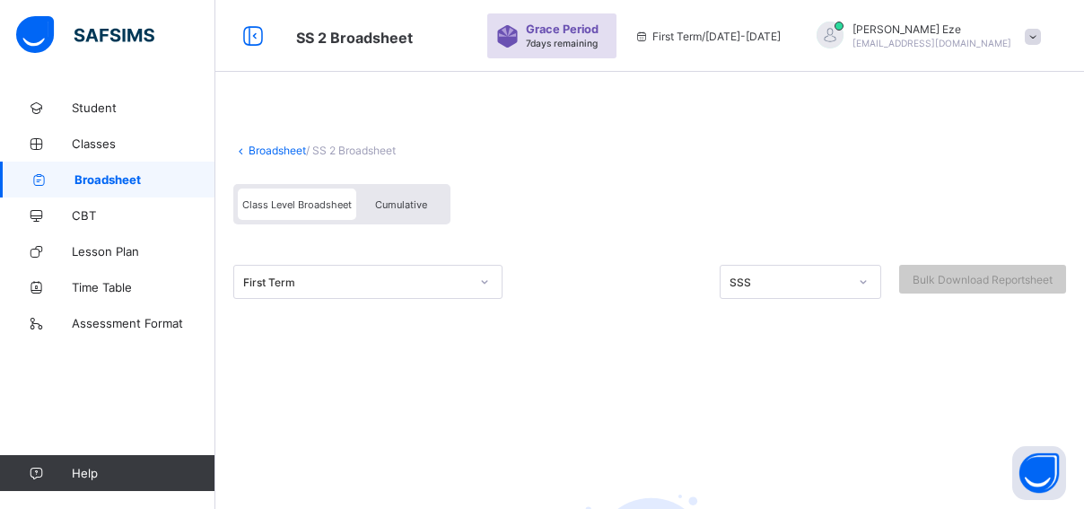
click at [480, 281] on div "First Term" at bounding box center [367, 282] width 269 height 34
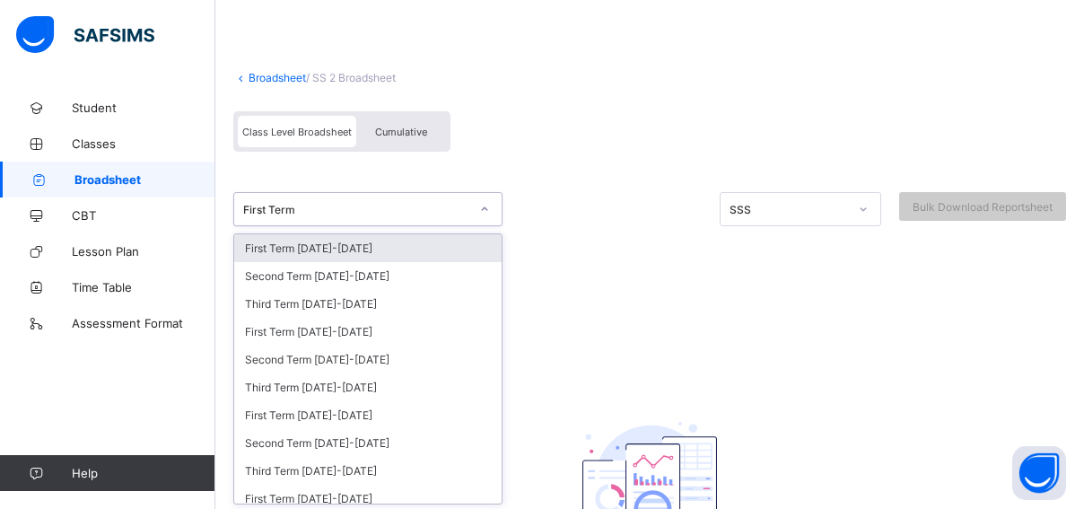
scroll to position [75, 0]
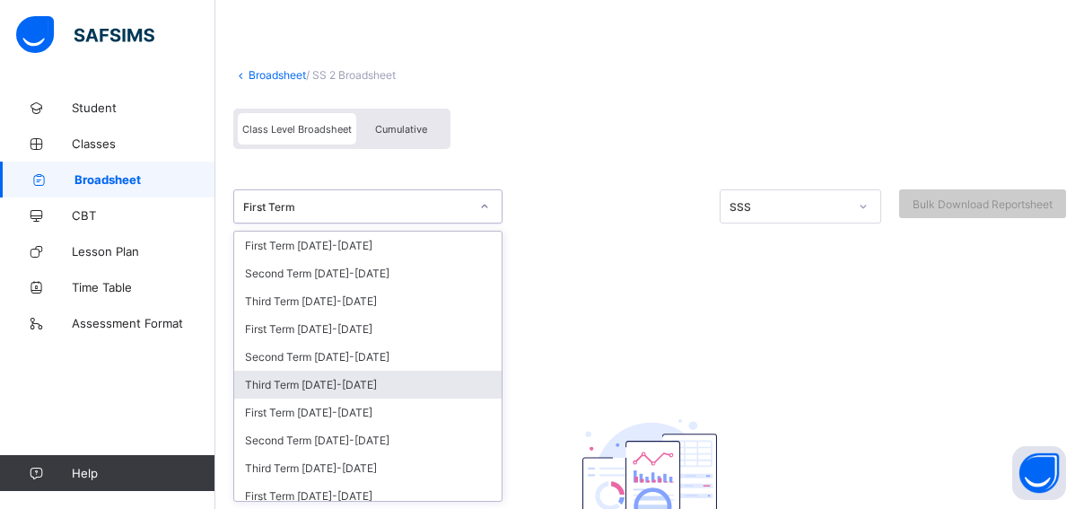
click at [404, 380] on div "Third Term [DATE]-[DATE]" at bounding box center [367, 385] width 267 height 28
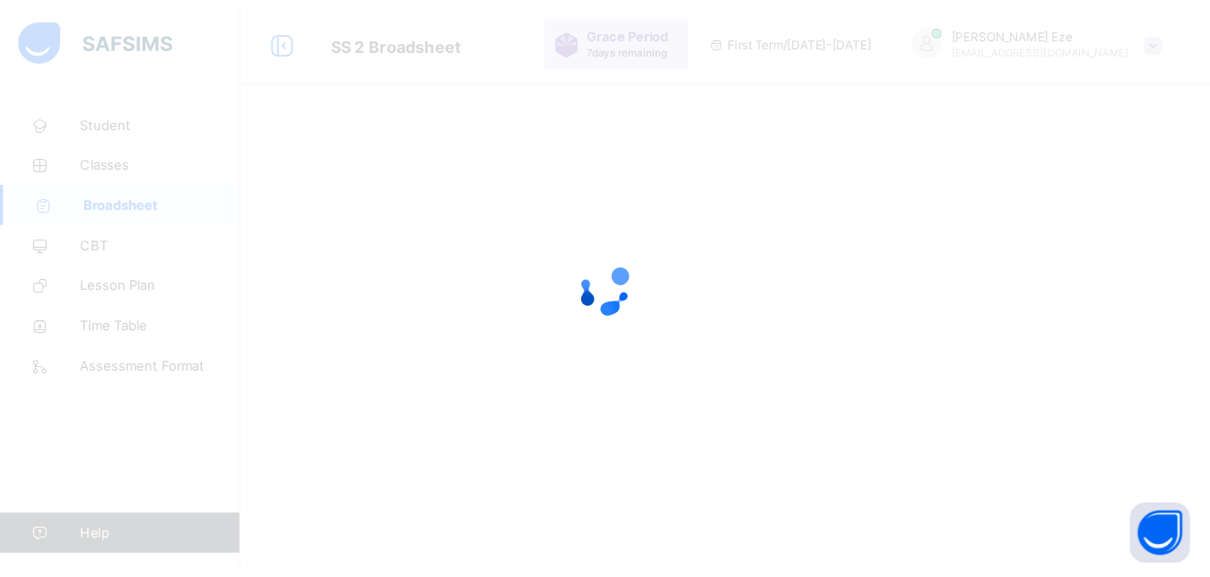
scroll to position [0, 0]
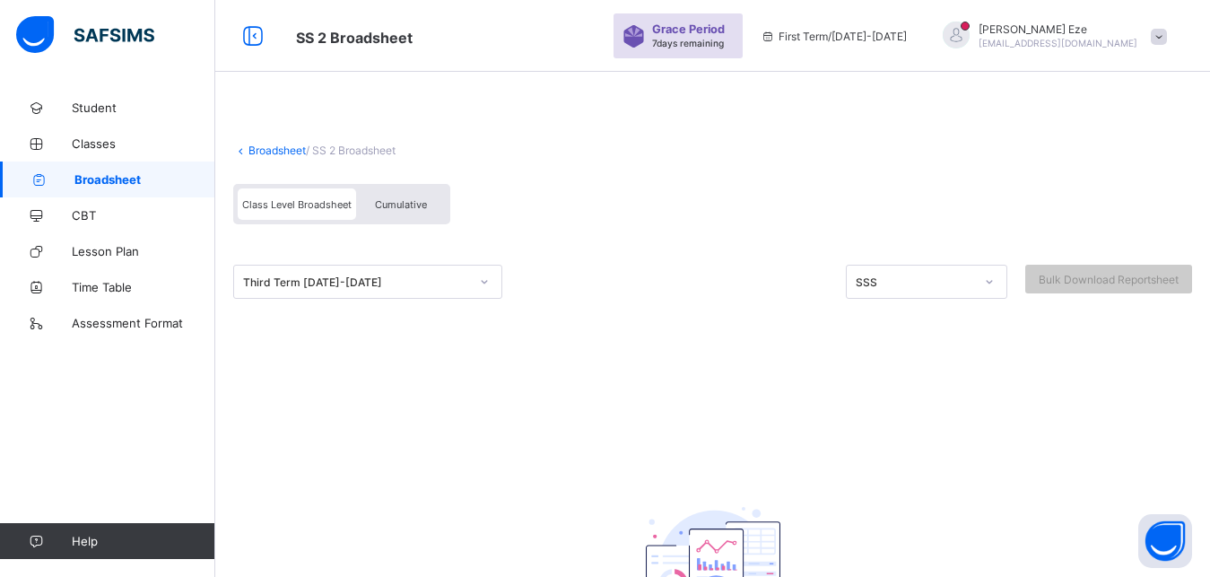
click at [411, 199] on span "Cumulative" at bounding box center [401, 204] width 52 height 13
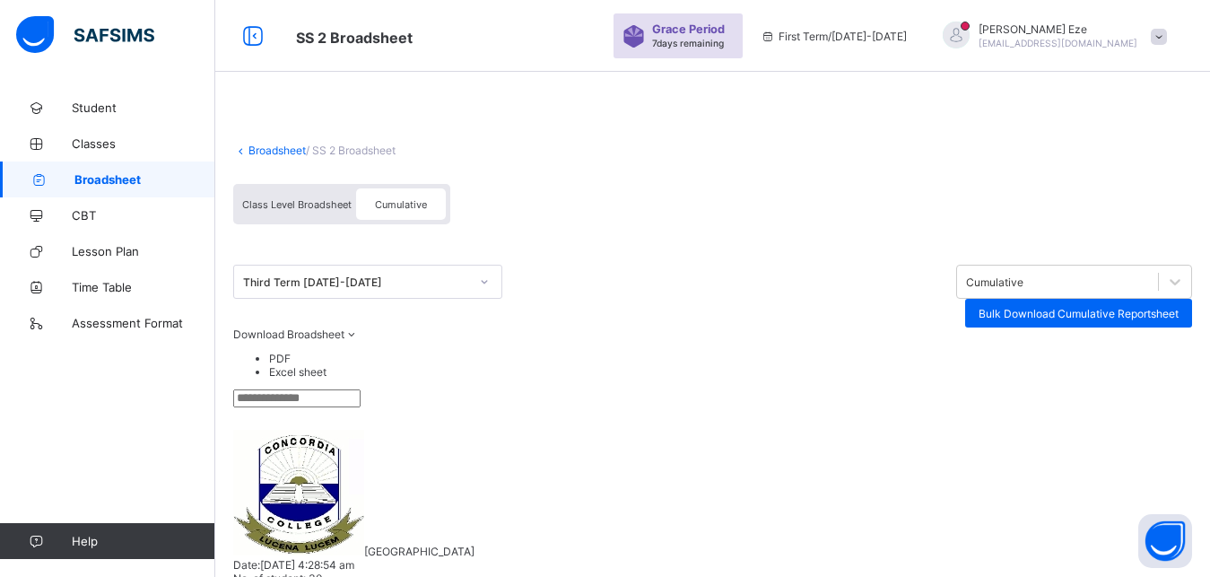
click at [345, 327] on span "Download Broadsheet" at bounding box center [288, 333] width 111 height 13
click at [1189, 362] on li "PDF" at bounding box center [730, 358] width 923 height 13
click at [1164, 362] on li "PDF" at bounding box center [730, 358] width 923 height 13
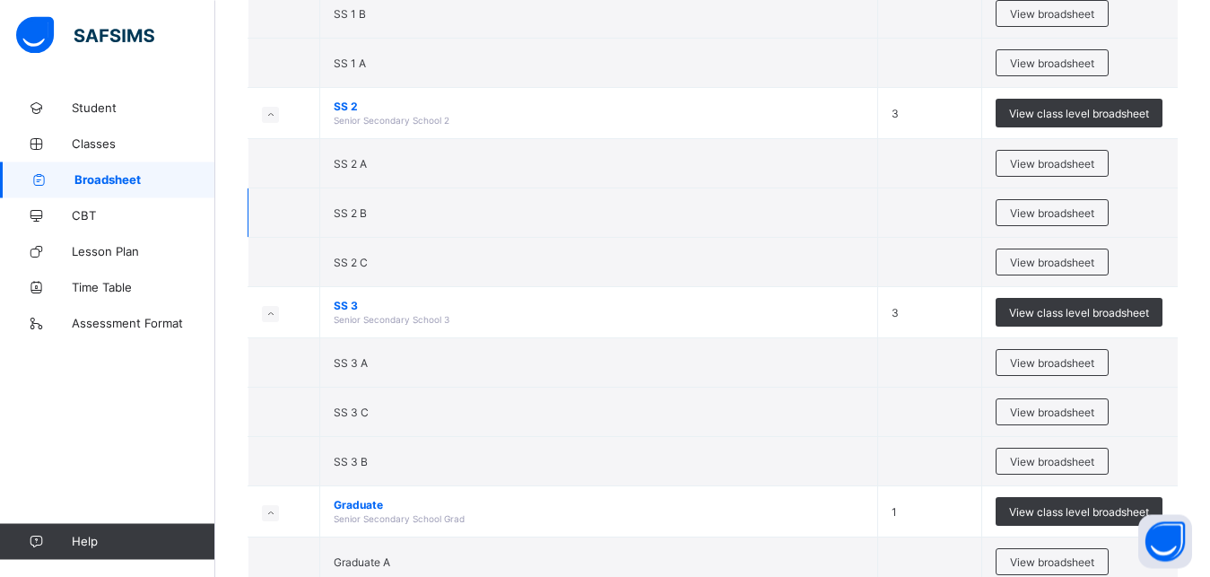
scroll to position [826, 0]
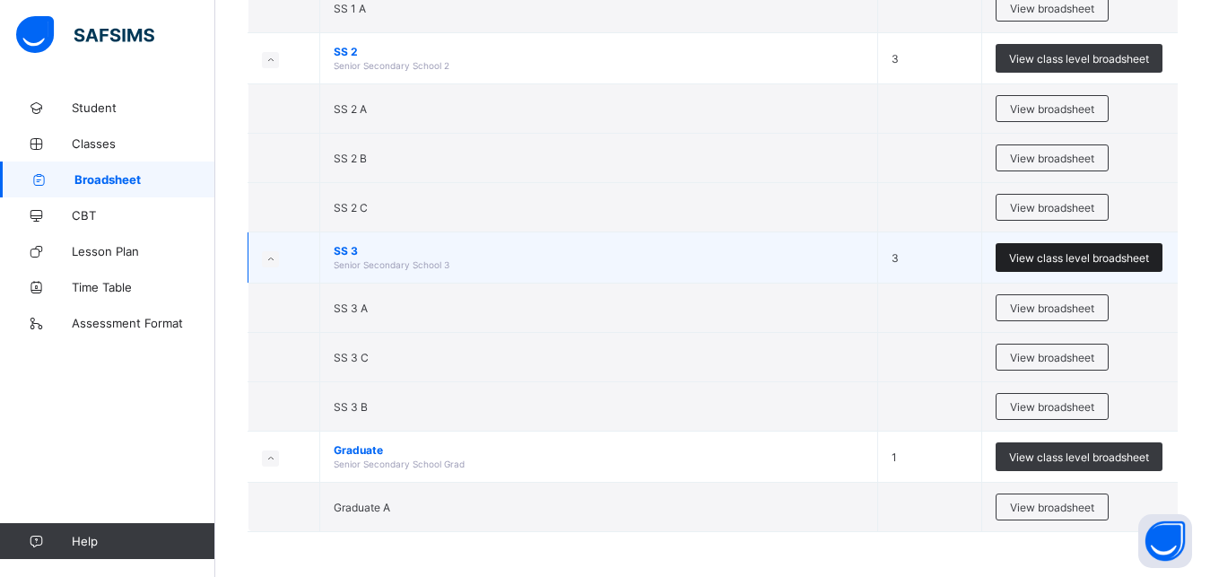
click at [1070, 253] on span "View class level broadsheet" at bounding box center [1079, 257] width 140 height 13
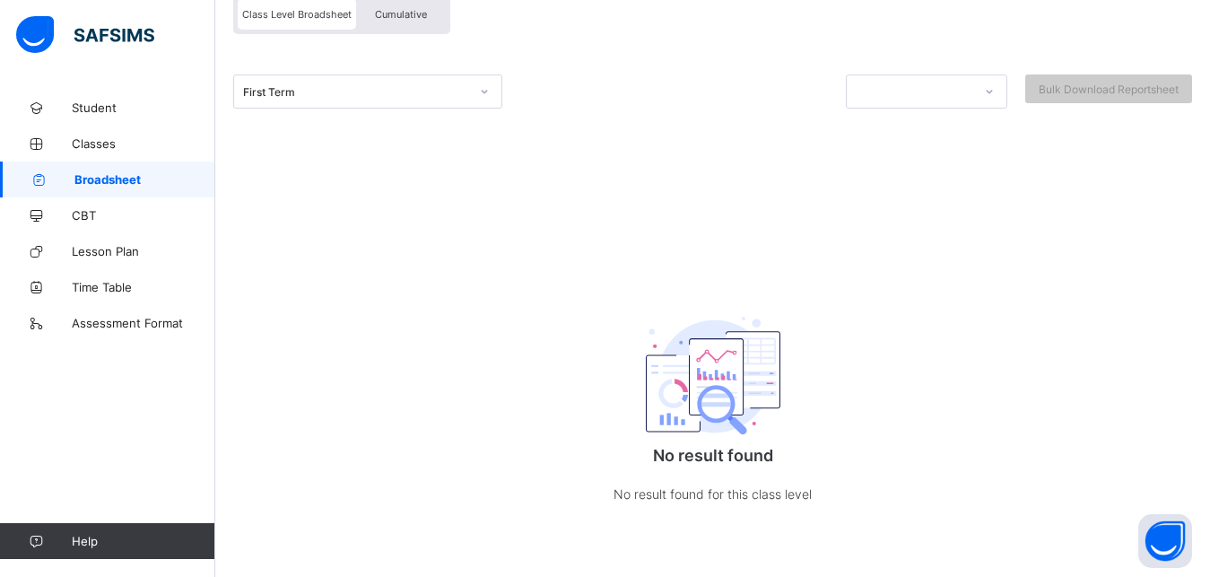
scroll to position [192, 0]
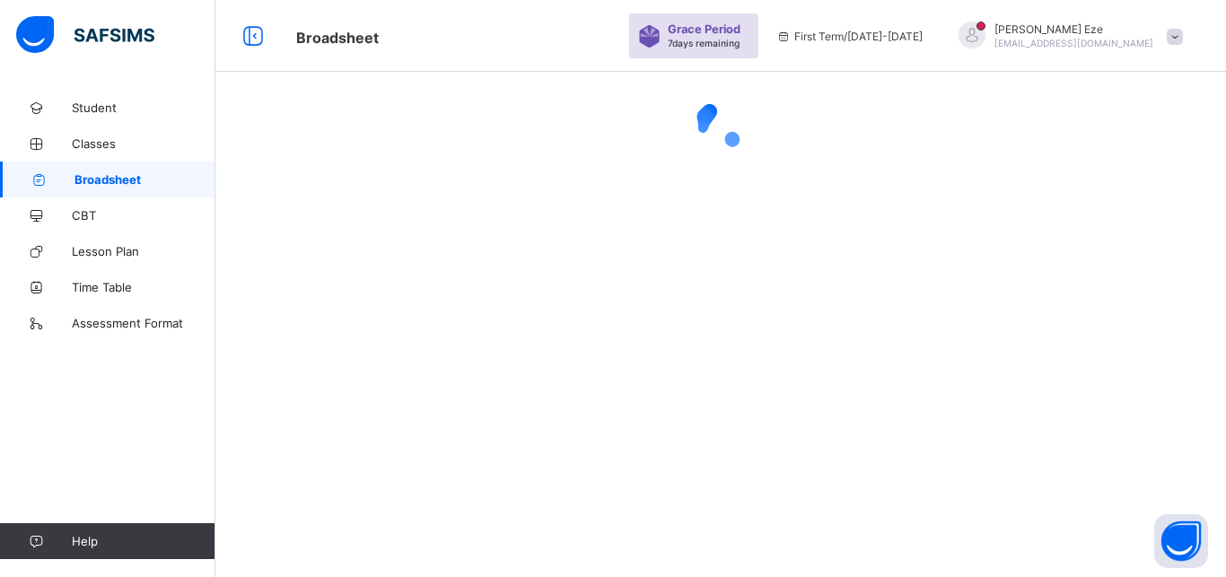
click at [1173, 37] on span at bounding box center [1174, 37] width 16 height 16
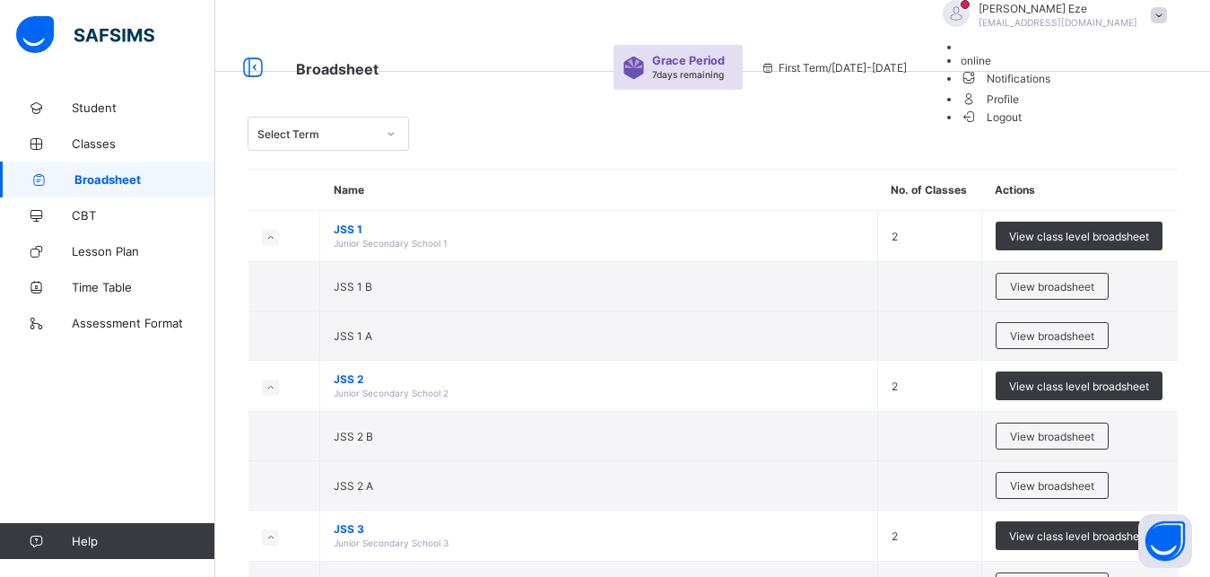
click at [1100, 67] on li "online" at bounding box center [1068, 60] width 215 height 13
